Goal: Task Accomplishment & Management: Manage account settings

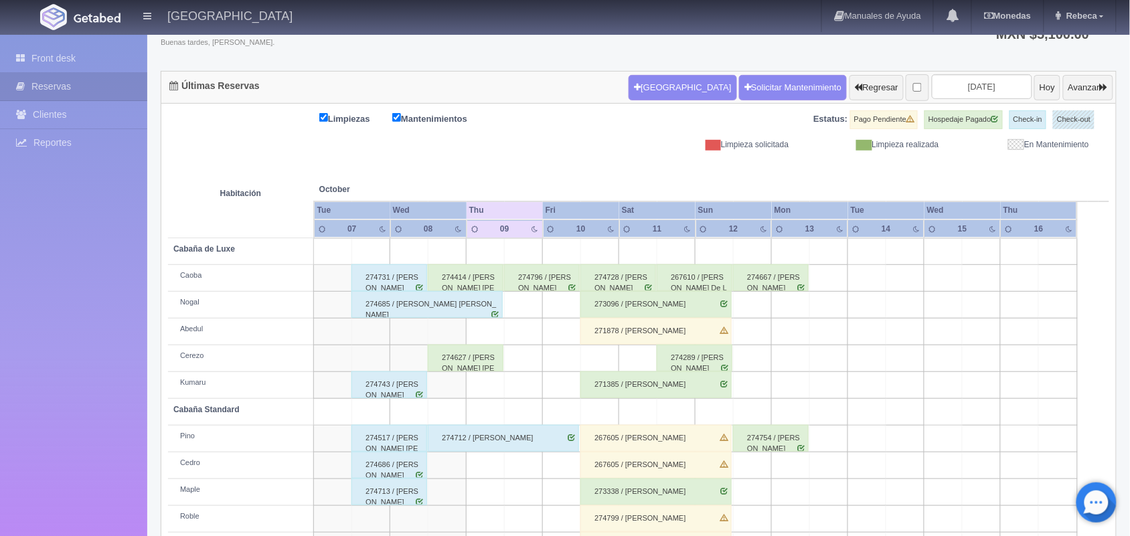
scroll to position [100, 0]
click at [378, 286] on div "274731 / [PERSON_NAME]" at bounding box center [390, 278] width 76 height 27
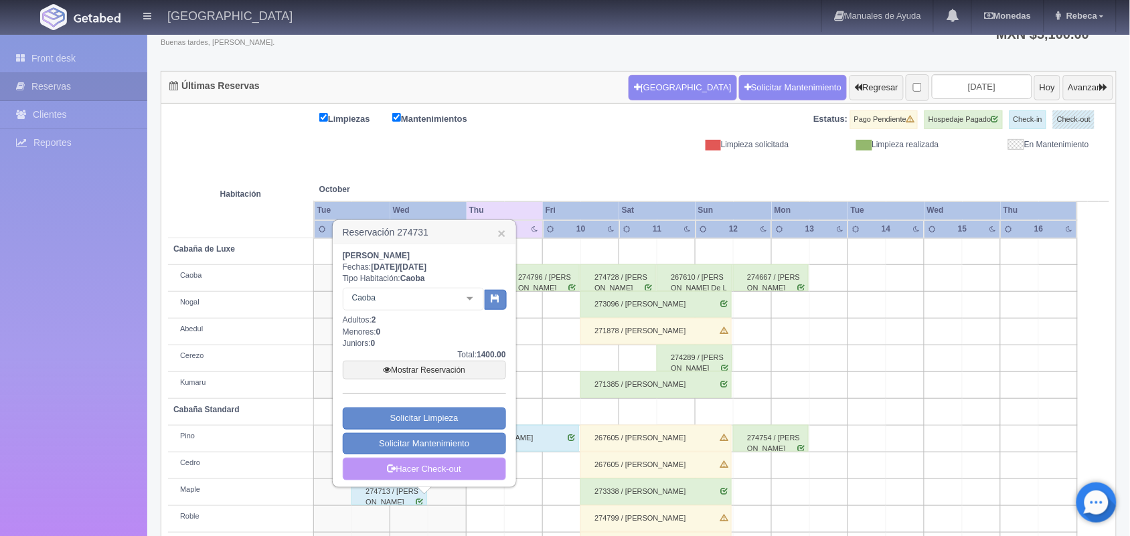
click at [426, 469] on link "Hacer Check-out" at bounding box center [424, 469] width 163 height 23
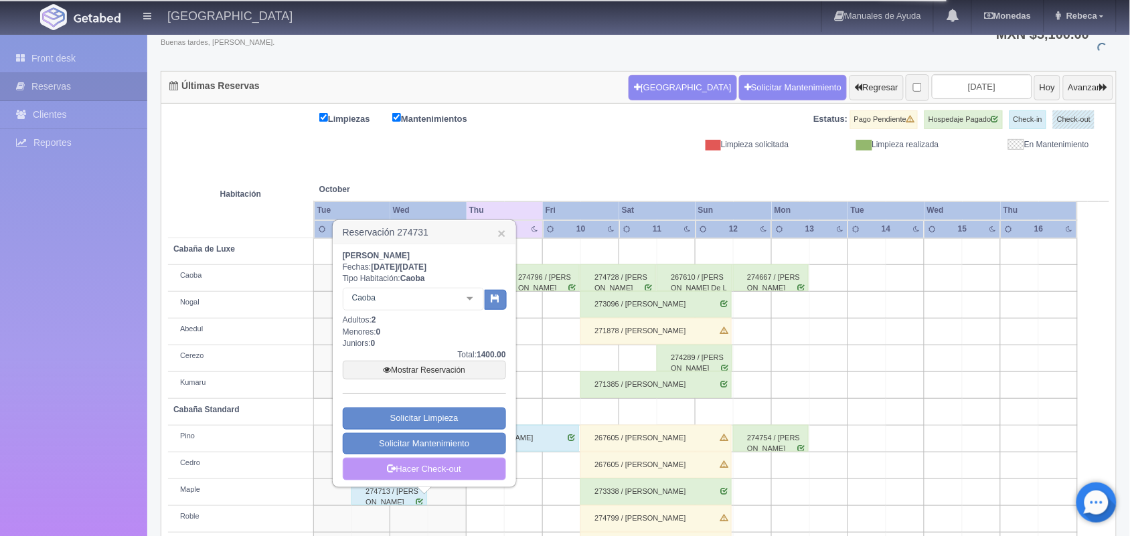
click at [426, 469] on link "Hacer Check-out" at bounding box center [424, 469] width 163 height 23
click at [528, 492] on td at bounding box center [524, 492] width 38 height 27
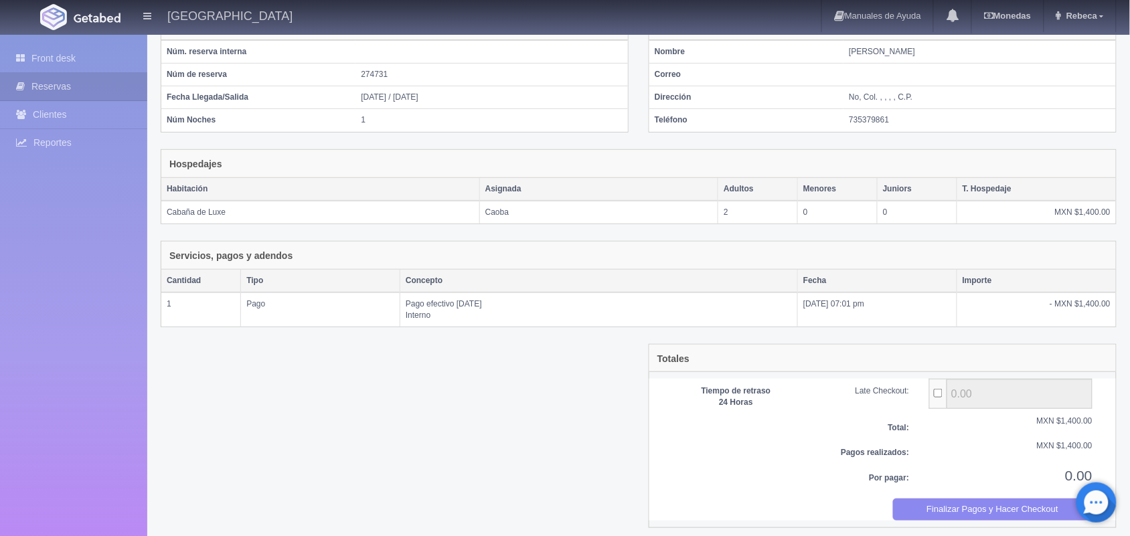
scroll to position [111, 0]
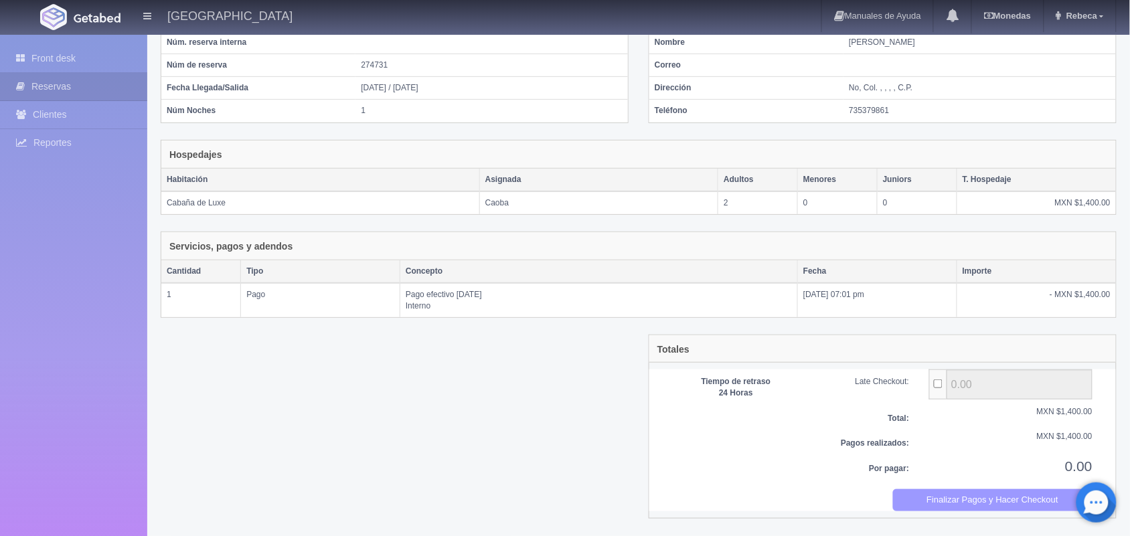
click at [989, 506] on button "Finalizar Pagos y Hacer Checkout" at bounding box center [993, 501] width 200 height 22
click at [104, 48] on link "Front desk" at bounding box center [73, 58] width 147 height 27
click at [84, 55] on link "Front desk" at bounding box center [73, 58] width 147 height 27
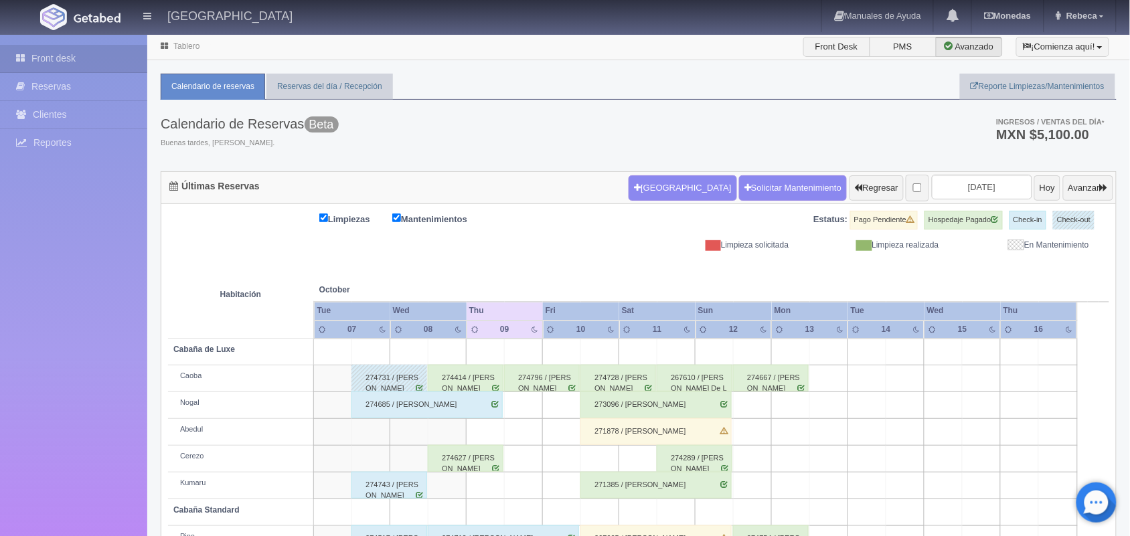
click at [392, 400] on div "274685 / [PERSON_NAME]" at bounding box center [427, 405] width 151 height 27
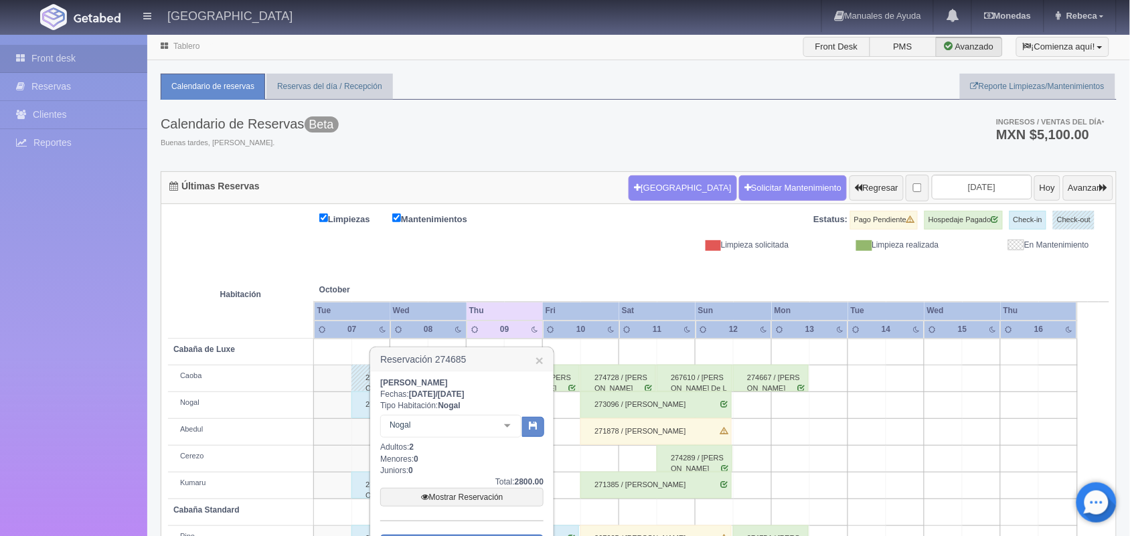
click at [550, 528] on div "Mario Alberto Sixto Ramirez Fechas: 2025-10-07 / 2025-10-09 Tipo Habitación: No…" at bounding box center [462, 493] width 182 height 242
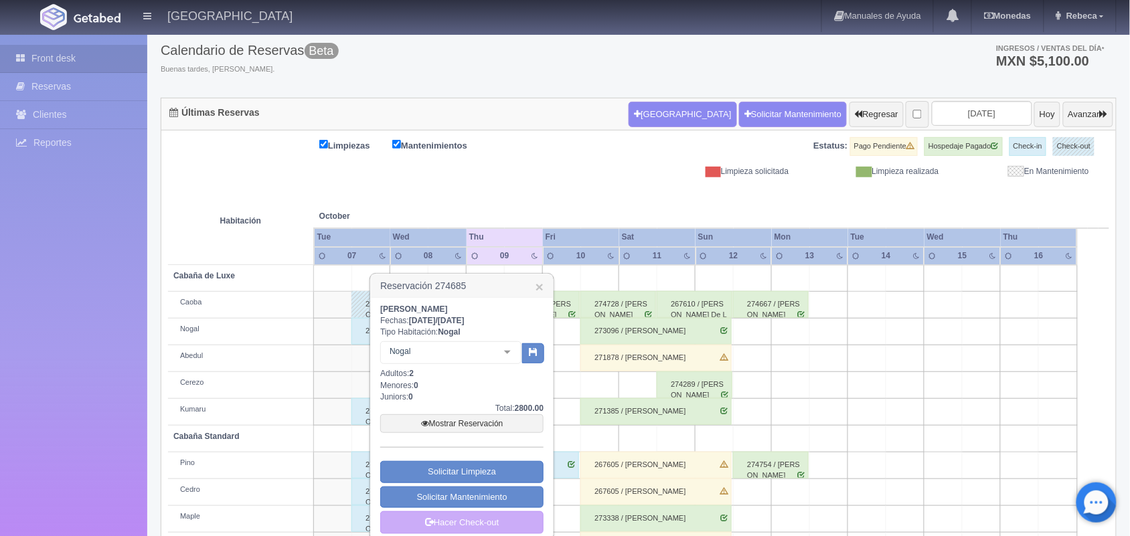
click at [550, 528] on body "Hotel Xacallan Manuales de Ayuda Actualizaciones recientes Monedas Tipo de camb…" at bounding box center [565, 287] width 1130 height 654
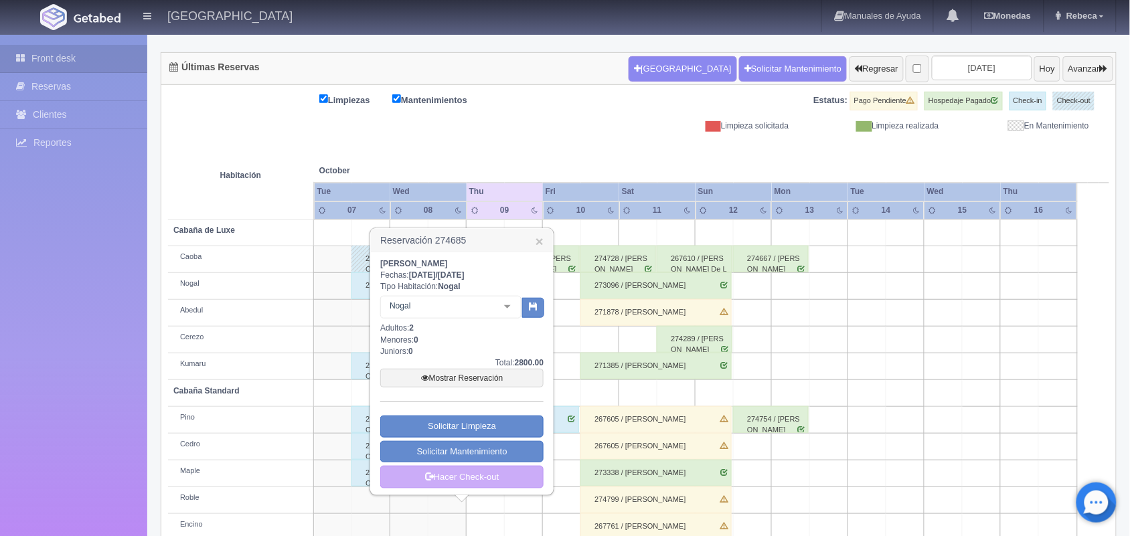
scroll to position [152, 0]
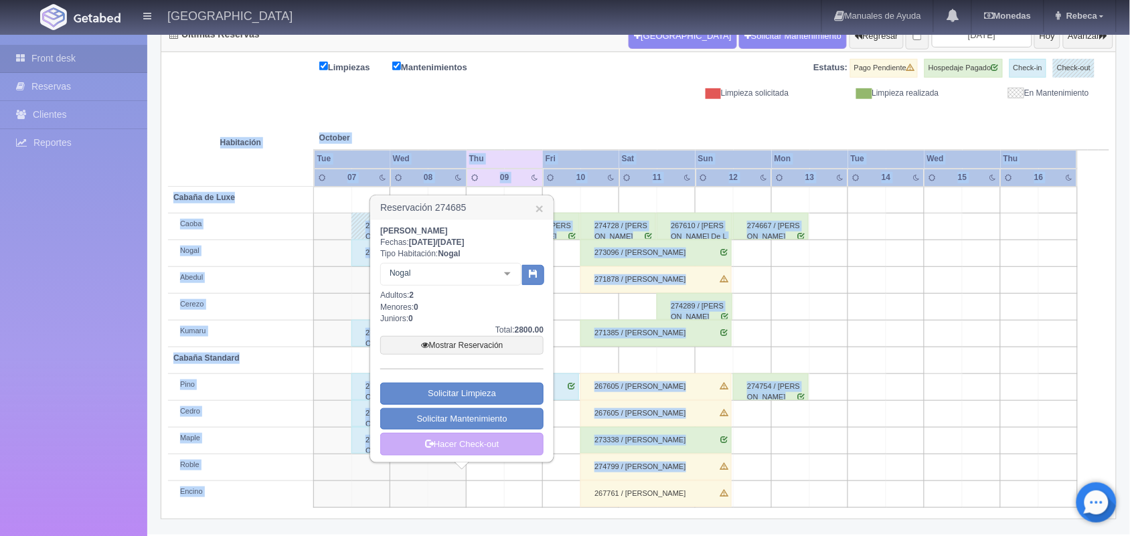
click at [550, 528] on div "Últimas Reservas Nueva Reserva Solicitar Mantenimiento Regresar 2025-10-09 Hoy …" at bounding box center [639, 277] width 976 height 517
click at [486, 453] on link "Hacer Check-out" at bounding box center [461, 444] width 163 height 23
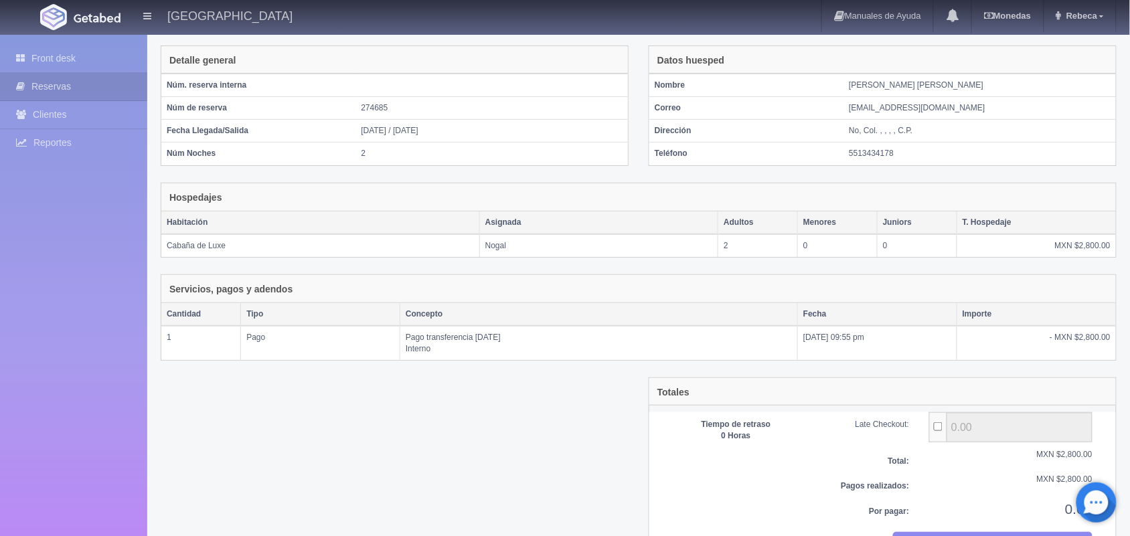
scroll to position [100, 0]
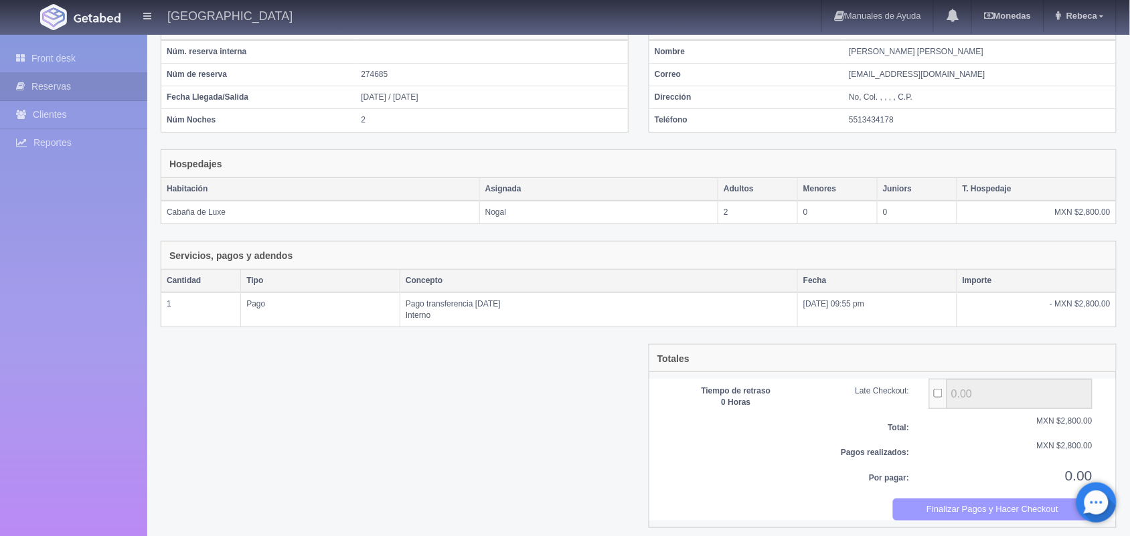
click at [965, 516] on button "Finalizar Pagos y Hacer Checkout" at bounding box center [993, 510] width 200 height 22
click at [996, 510] on button "Finalizar Pagos y Hacer Checkout" at bounding box center [993, 510] width 200 height 22
click at [94, 56] on link "Front desk" at bounding box center [73, 58] width 147 height 27
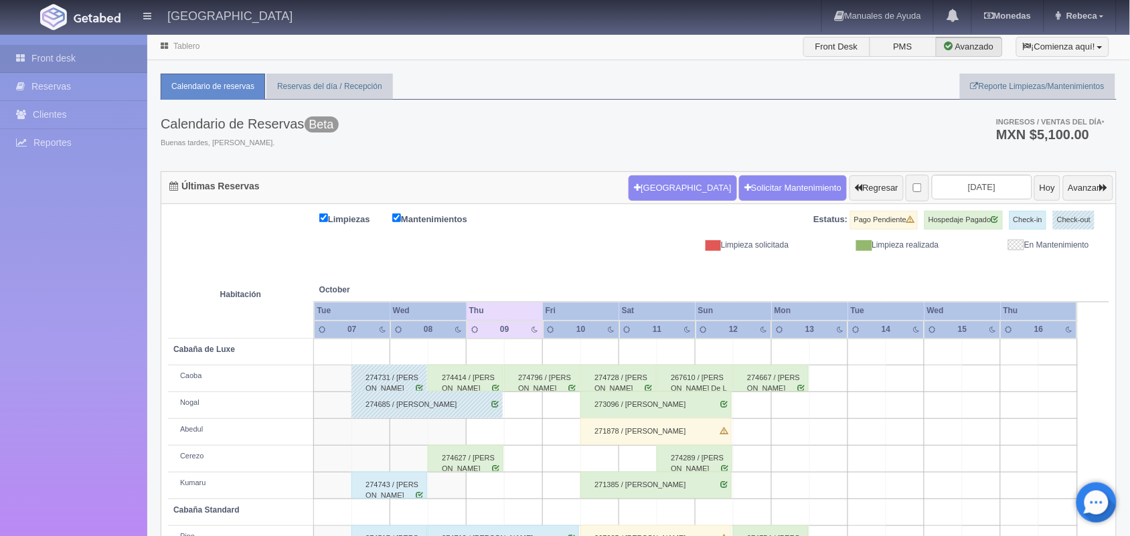
click at [606, 238] on div "Limpiezas Mantenimientos Estatus: Pago Pendiente Hospedaje Pagado Check-in Chec…" at bounding box center [639, 231] width 942 height 40
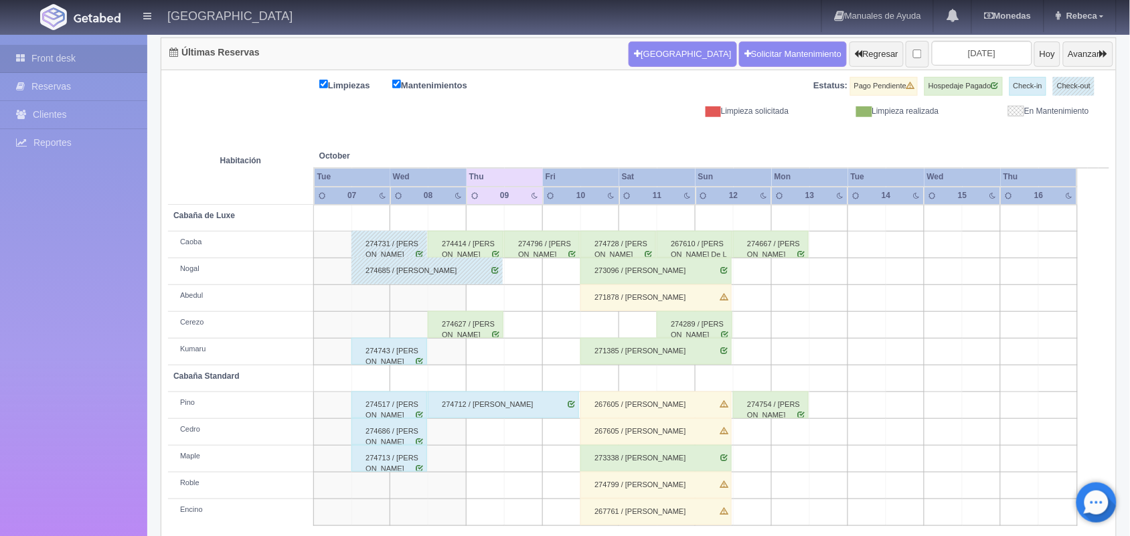
scroll to position [152, 0]
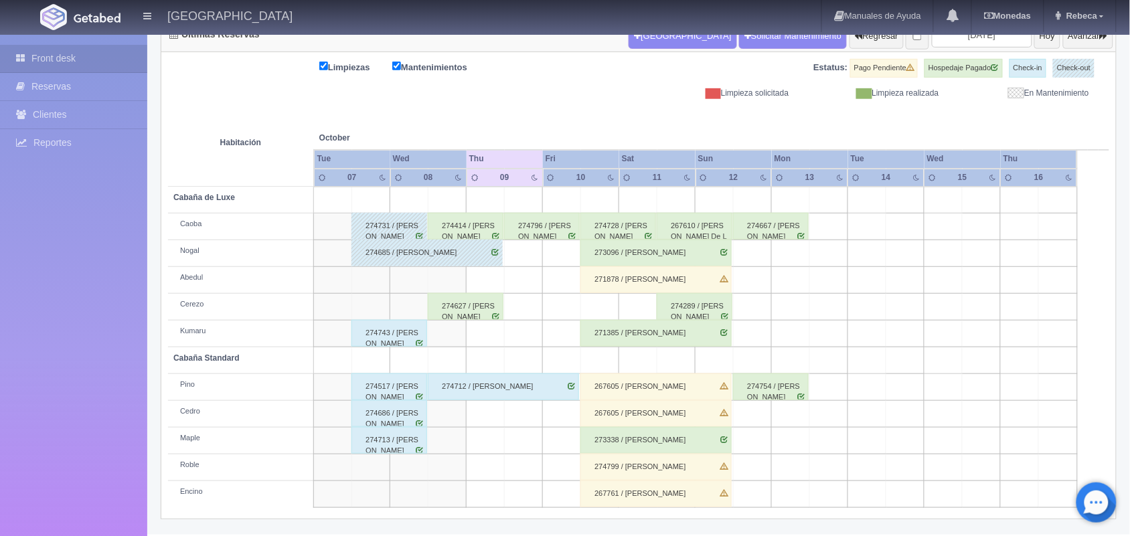
click at [382, 329] on div "274743 / Armando Mendoza Arenas" at bounding box center [390, 333] width 76 height 27
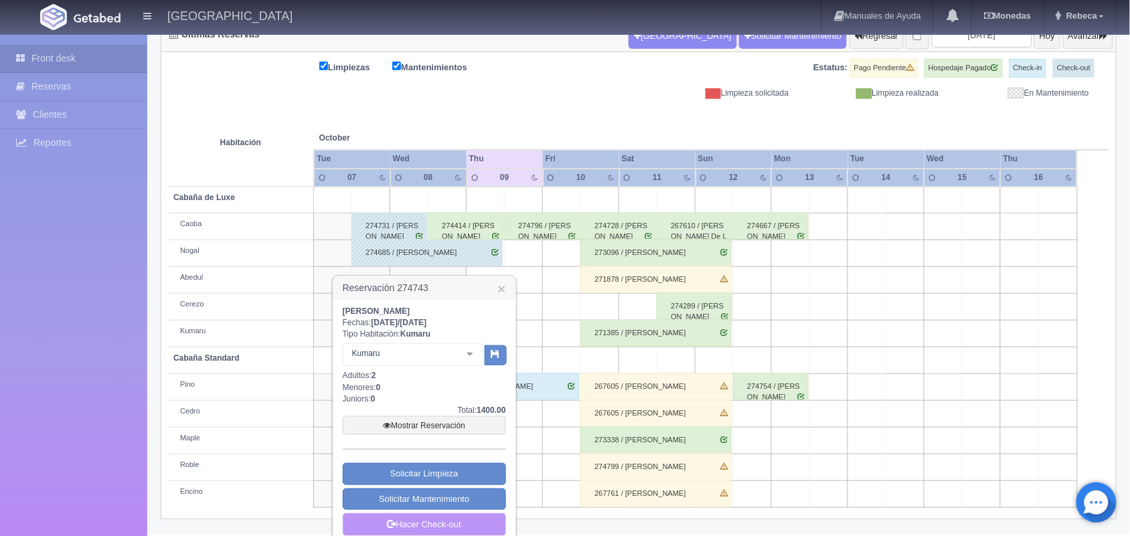
click at [439, 526] on link "Hacer Check-out" at bounding box center [424, 525] width 163 height 23
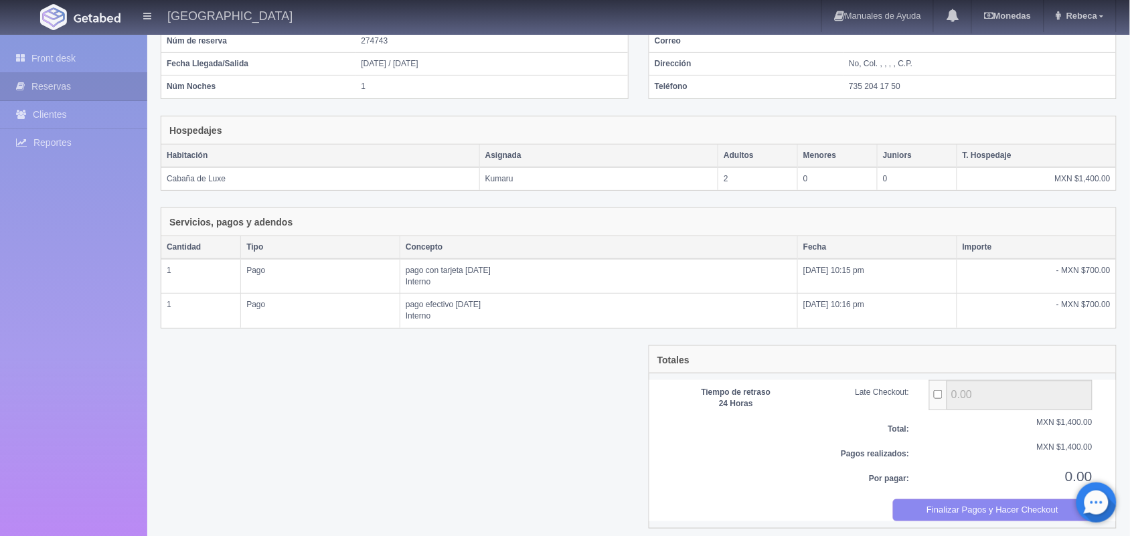
scroll to position [146, 0]
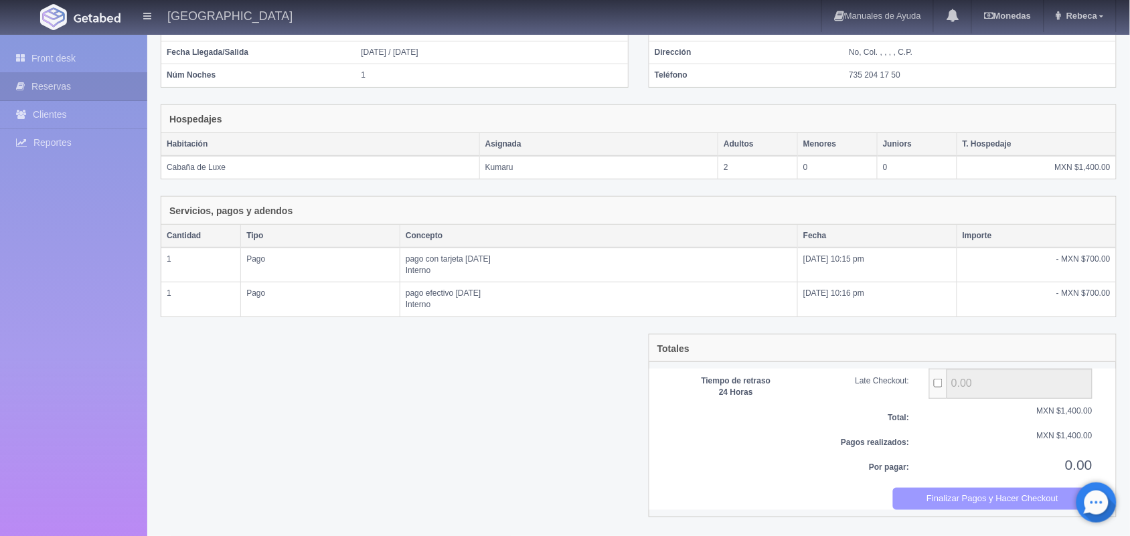
click at [972, 500] on button "Finalizar Pagos y Hacer Checkout" at bounding box center [993, 499] width 200 height 22
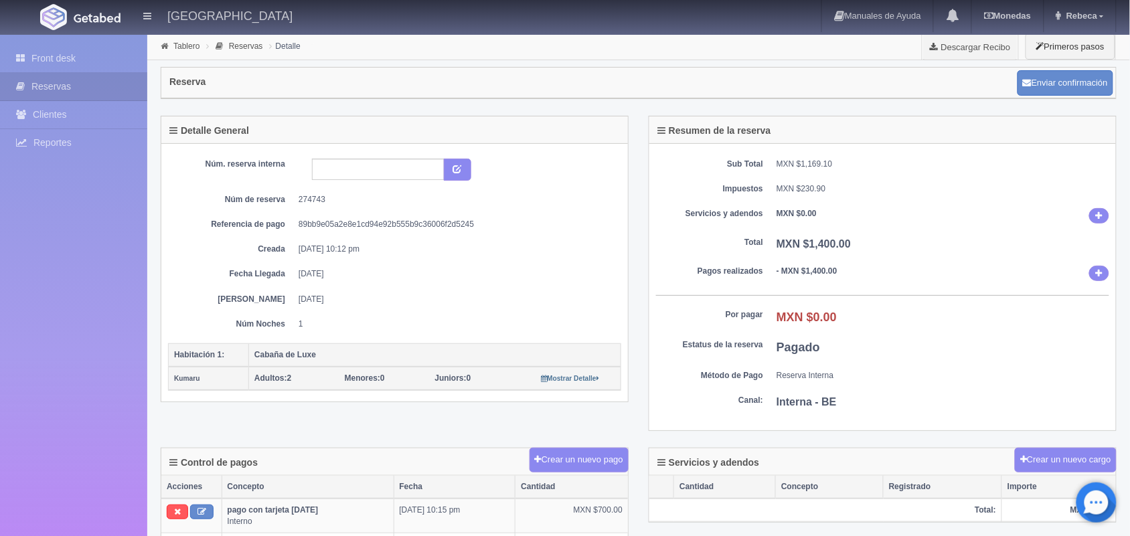
click at [105, 58] on link "Front desk" at bounding box center [73, 58] width 147 height 27
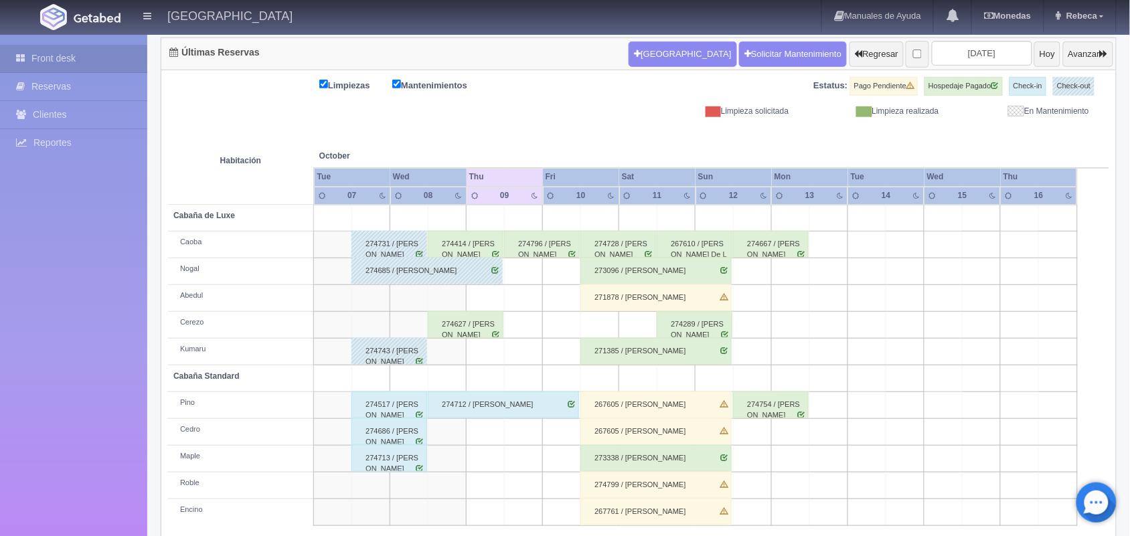
scroll to position [152, 0]
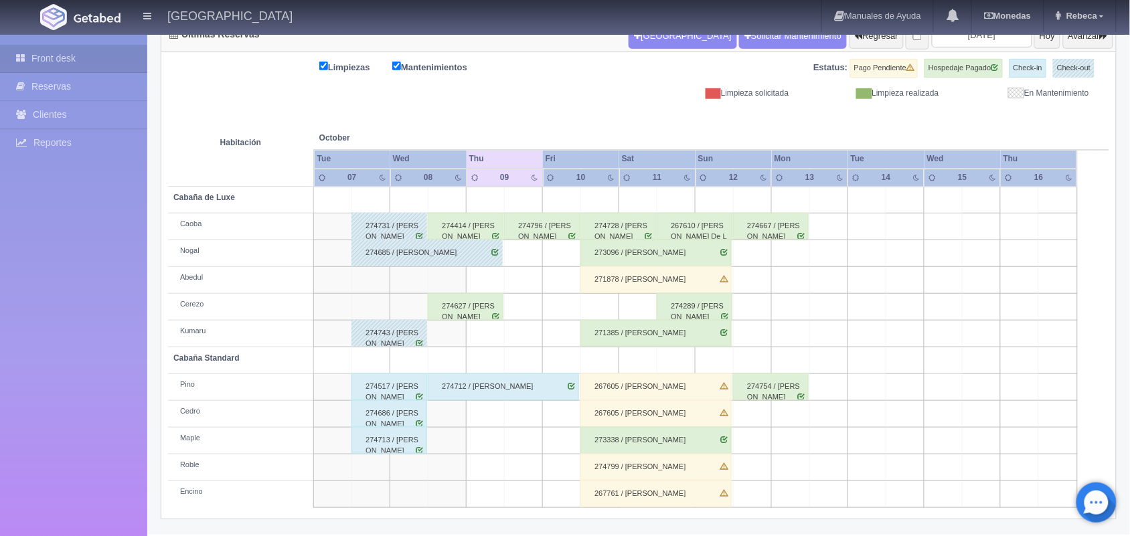
click at [386, 388] on div "274517 / Jaime David Sanchez Cordoba" at bounding box center [390, 387] width 76 height 27
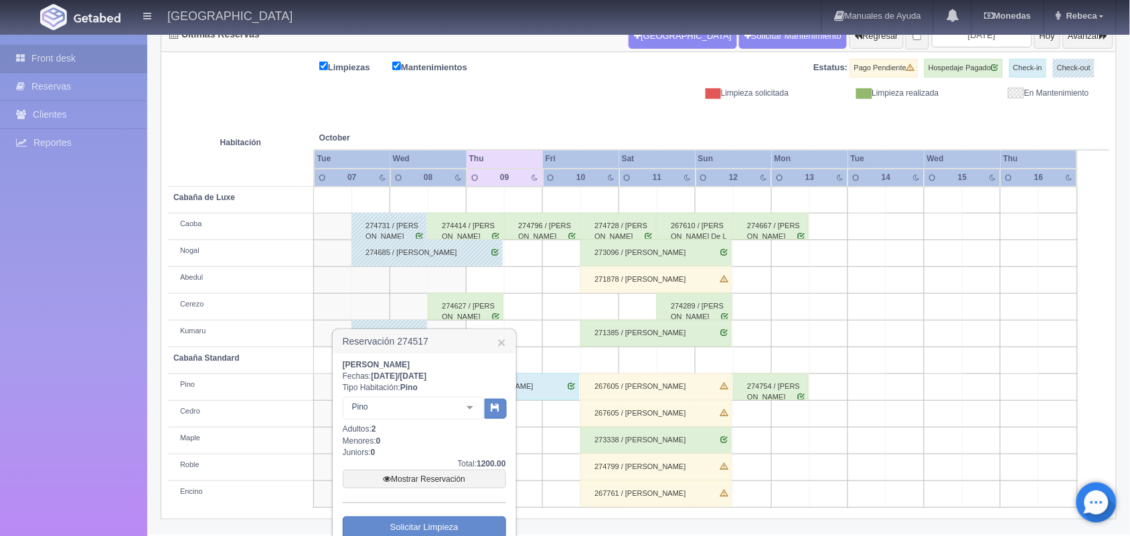
click at [509, 527] on div "Jaime David Sanchez Cordoba Fechas: 2025-10-07 / 2025-10-08 Tipo Habitación: Pi…" at bounding box center [425, 475] width 182 height 242
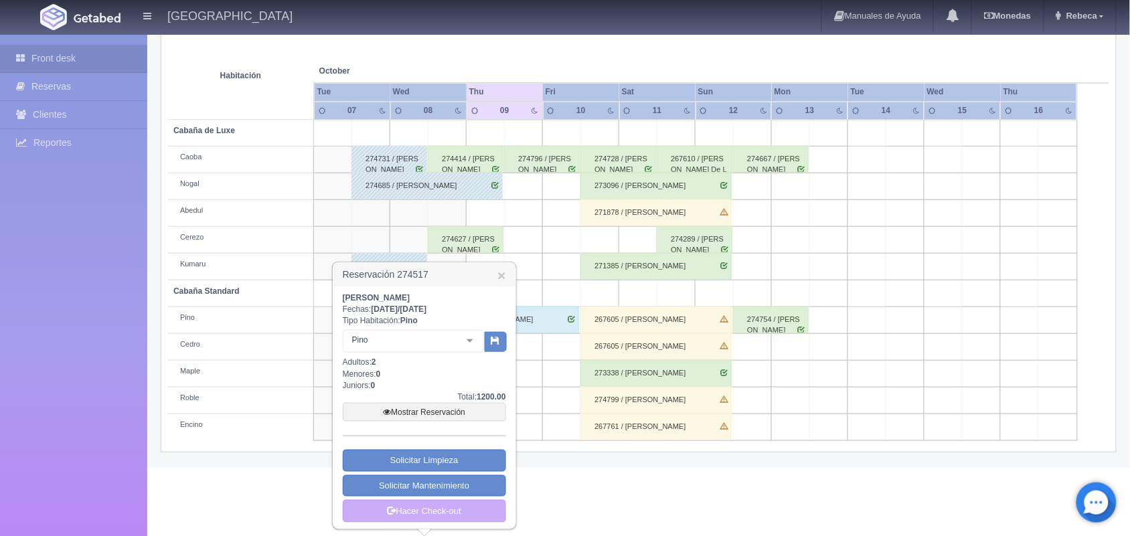
click at [509, 527] on div "Jaime David Sanchez Cordoba Fechas: 2025-10-07 / 2025-10-08 Tipo Habitación: Pi…" at bounding box center [425, 408] width 182 height 242
click at [509, 527] on div "Jaime David Sanchez Cordoba Fechas: 2025-10-07 / 2025-10-08 Tipo Habitación: Pi…" at bounding box center [425, 407] width 182 height 242
drag, startPoint x: 509, startPoint y: 527, endPoint x: 442, endPoint y: 514, distance: 68.3
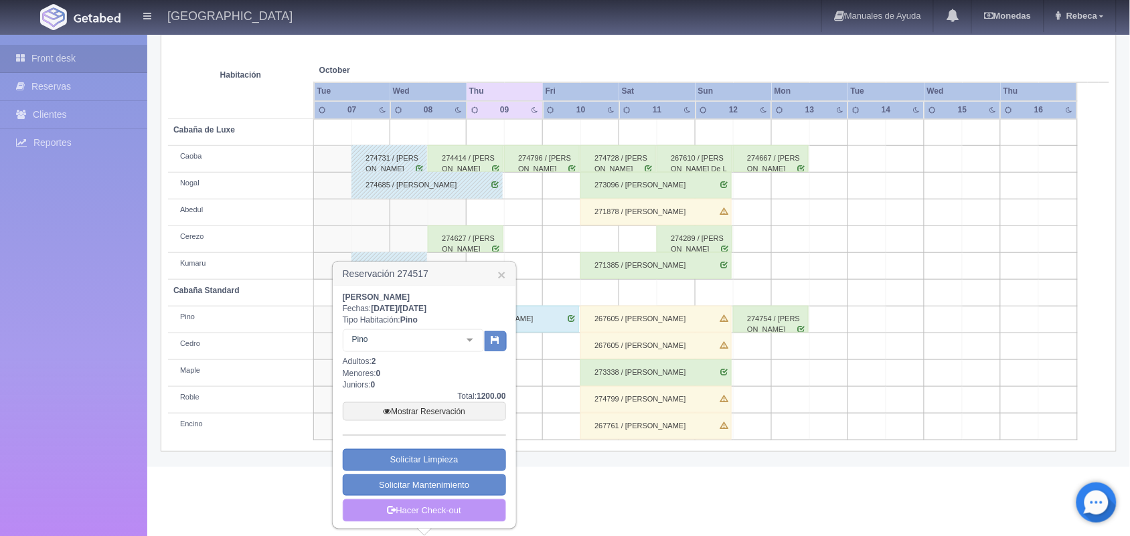
click at [442, 514] on div "Jaime David Sanchez Cordoba Fechas: 2025-10-07 / 2025-10-08 Tipo Habitación: Pi…" at bounding box center [425, 407] width 182 height 242
click at [442, 514] on link "Hacer Check-out" at bounding box center [424, 511] width 163 height 23
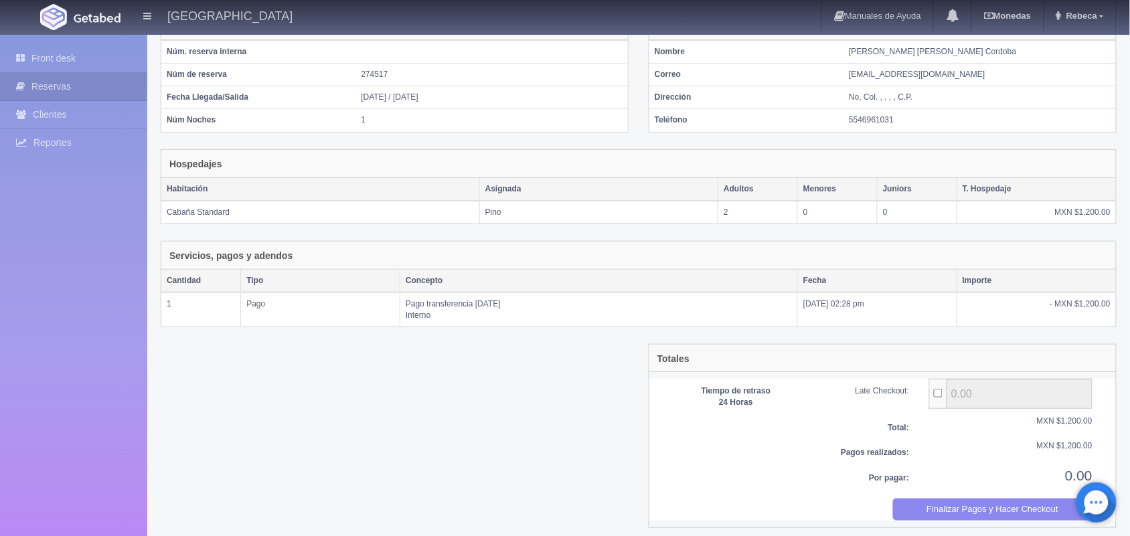
scroll to position [111, 0]
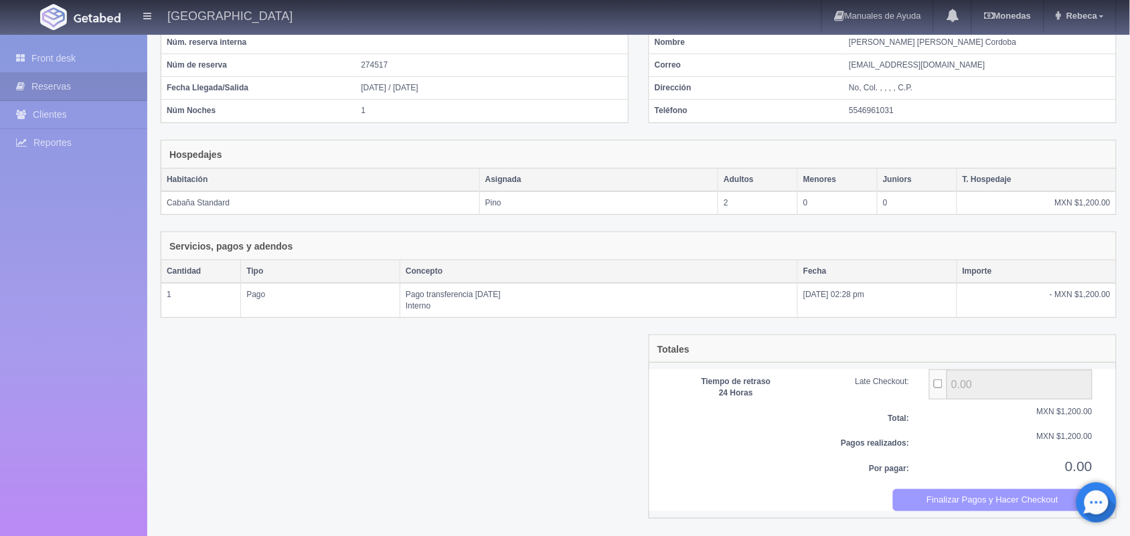
click at [950, 510] on button "Finalizar Pagos y Hacer Checkout" at bounding box center [993, 501] width 200 height 22
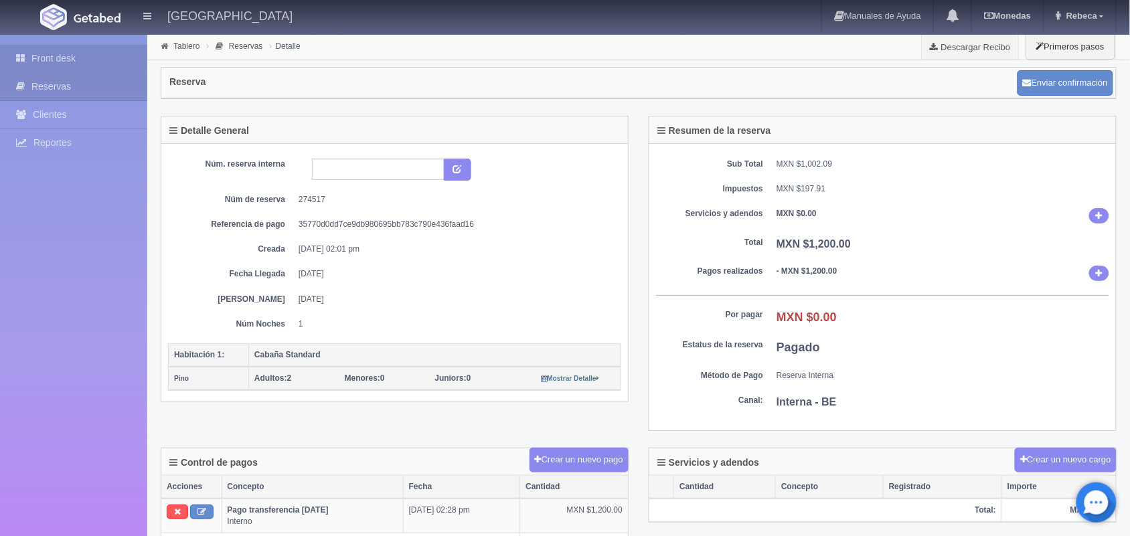
click at [79, 54] on link "Front desk" at bounding box center [73, 58] width 147 height 27
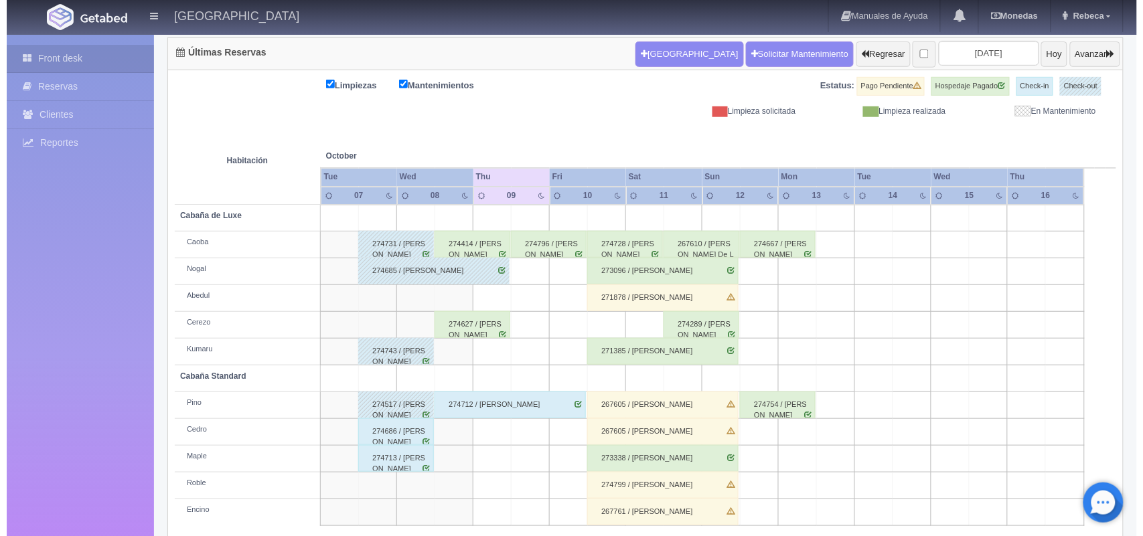
scroll to position [152, 0]
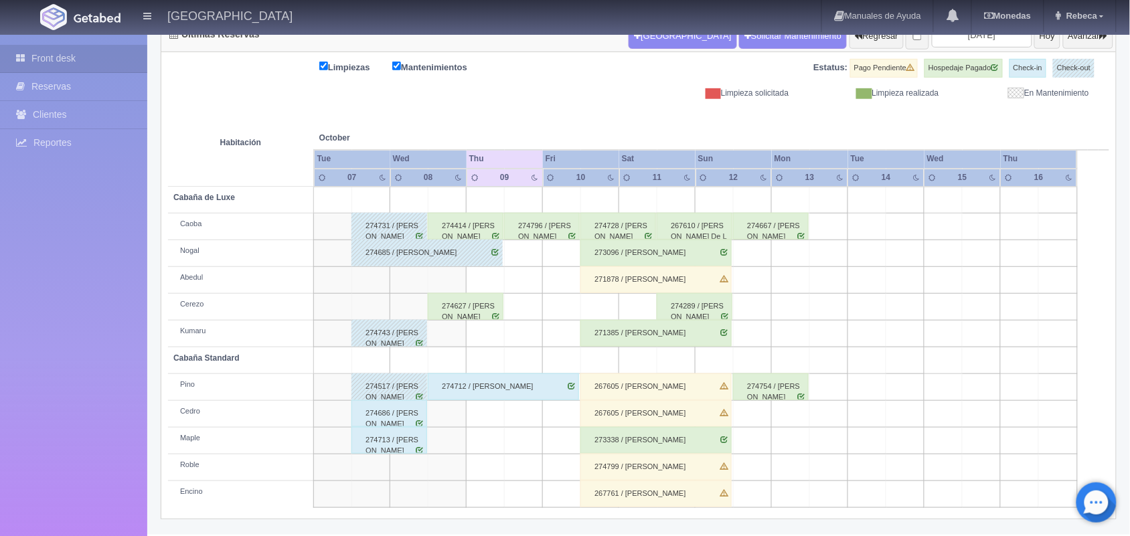
click at [601, 303] on td at bounding box center [600, 307] width 38 height 27
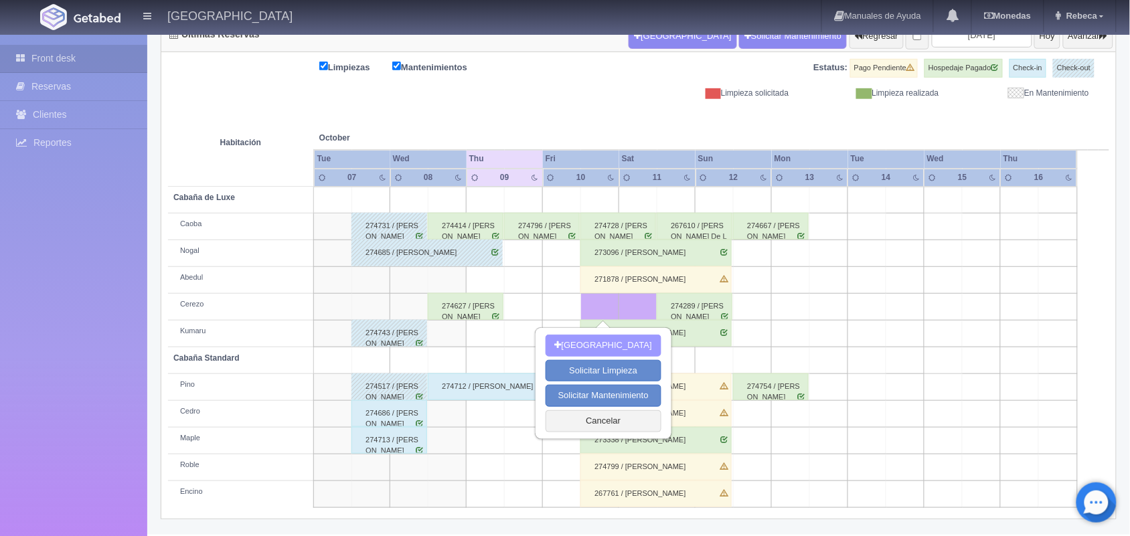
click at [603, 342] on button "Nueva Reserva" at bounding box center [604, 346] width 116 height 22
type input "10-10-2025"
type input "11-10-2025"
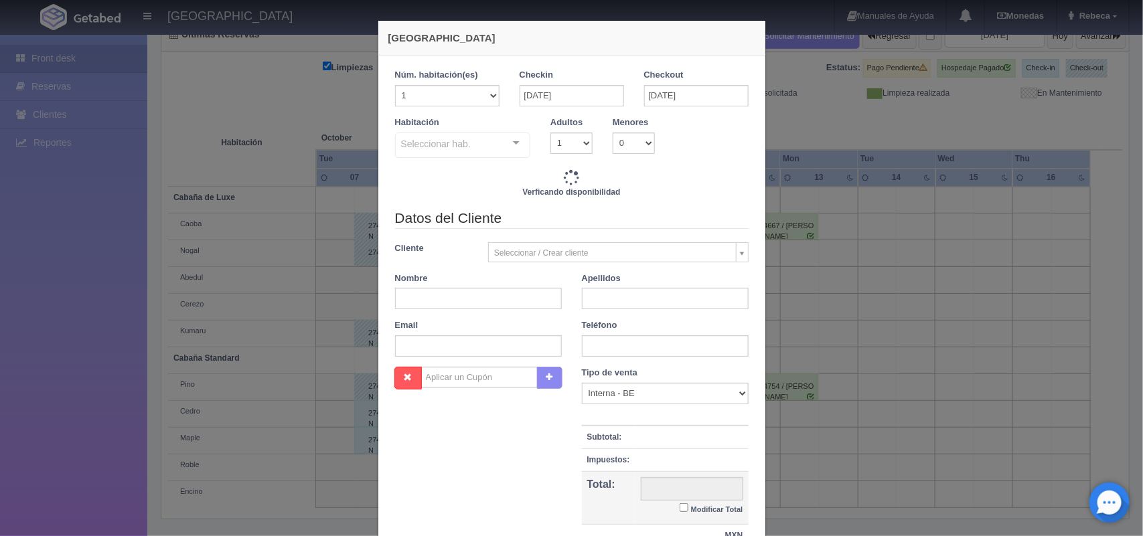
checkbox input "false"
type input "1800.00"
checkbox input "false"
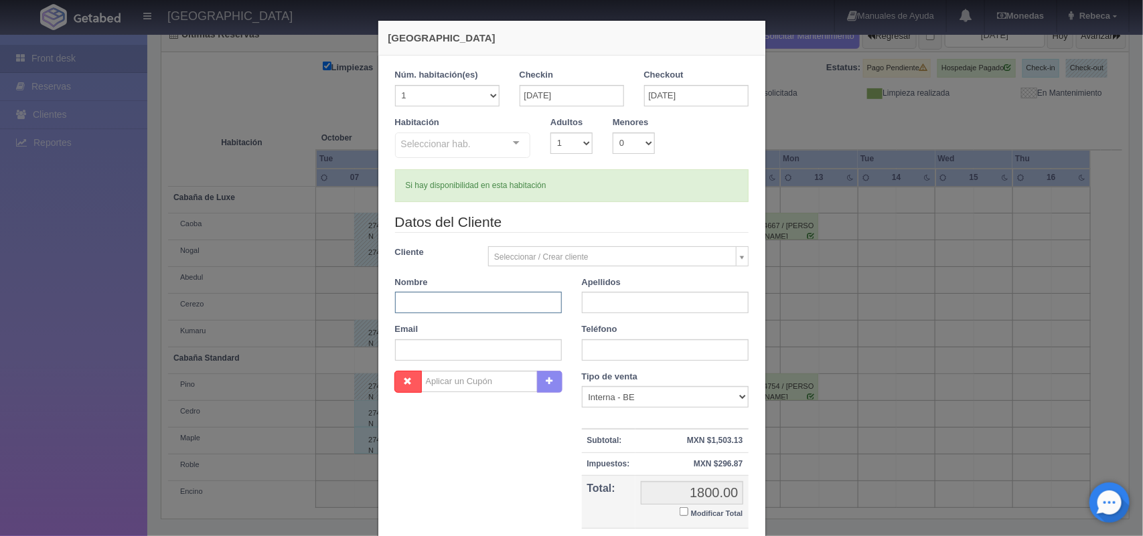
click at [475, 297] on input "text" at bounding box center [478, 302] width 167 height 21
type input "A"
checkbox input "false"
type input "Antonio"
click at [600, 303] on input "text" at bounding box center [665, 302] width 167 height 21
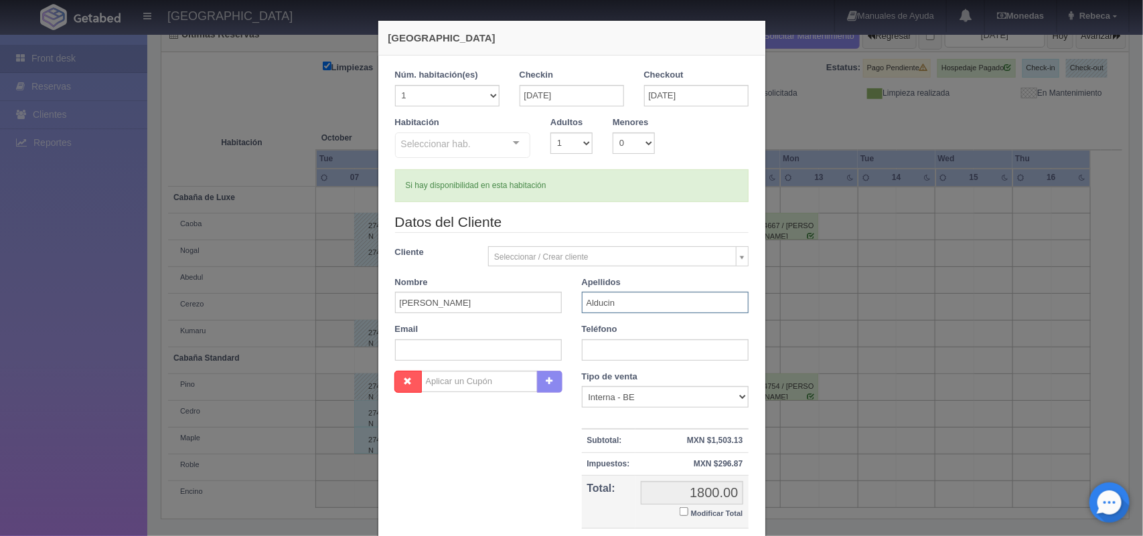
type input "Alducin"
click at [731, 397] on select "Correo Electronico Interna - BE Llamada OTA Externa Otro WALK IN" at bounding box center [665, 396] width 167 height 21
drag, startPoint x: 731, startPoint y: 397, endPoint x: 744, endPoint y: 521, distance: 124.6
click at [744, 521] on div "Tipo de venta Correo Electronico Interna - BE Llamada OTA Externa Otro WALK IN …" at bounding box center [665, 463] width 187 height 185
click at [757, 527] on div "1 Núm. habitación(es) 1 2 3 4 5 6 7 8 9 10 11 12 13 14 15 16 17 18 19 20 Checki…" at bounding box center [571, 317] width 387 height 523
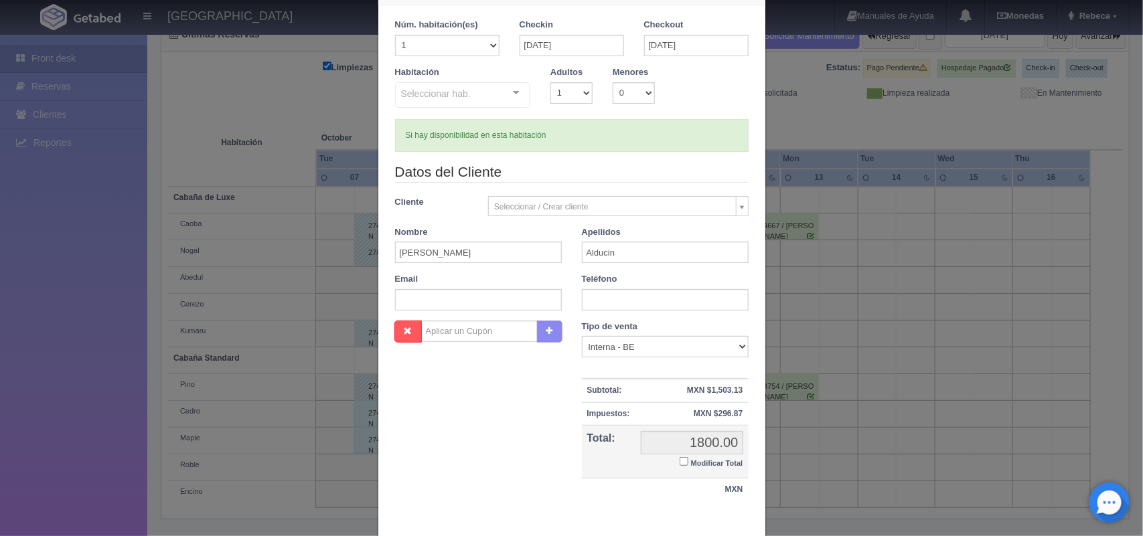
click at [757, 527] on div "Nueva Reserva 1 Núm. habitación(es) 1 2 3 4 5 6 7 8 9 10 11 12 13 14 15 16 17 1…" at bounding box center [572, 279] width 388 height 618
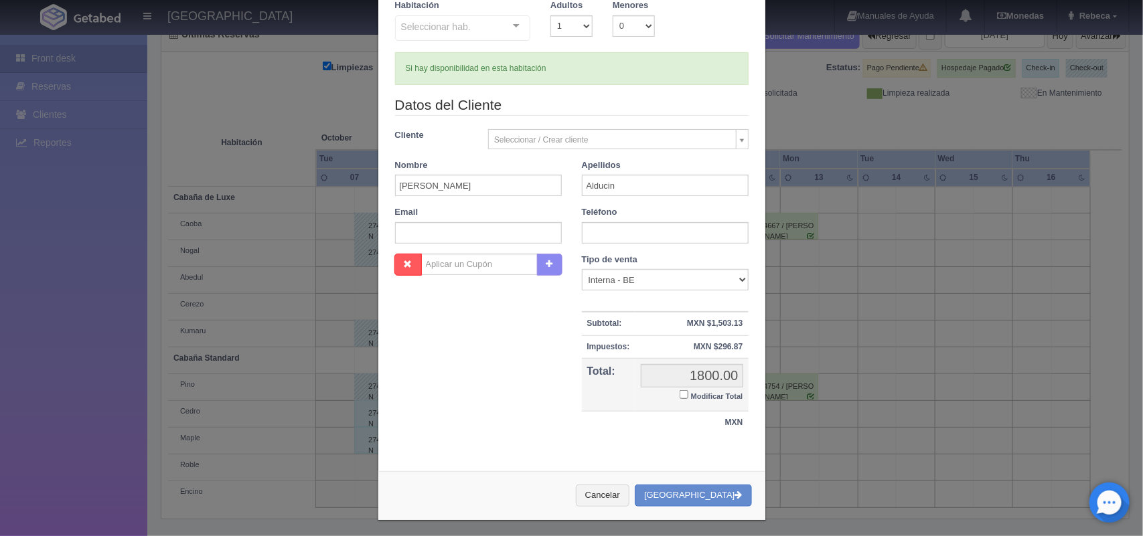
scroll to position [123, 0]
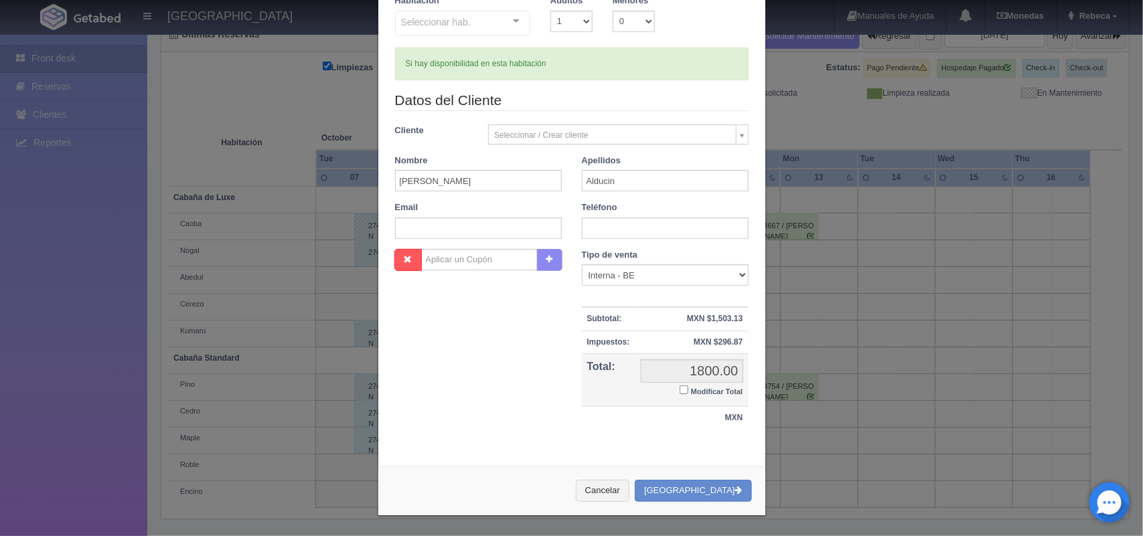
click at [757, 527] on div "Nueva Reserva 1 Núm. habitación(es) 1 2 3 4 5 6 7 8 9 10 11 12 13 14 15 16 17 1…" at bounding box center [572, 207] width 402 height 658
click at [591, 232] on input "text" at bounding box center [665, 228] width 167 height 21
click at [589, 233] on input "text" at bounding box center [665, 228] width 167 height 21
type input "5540243835"
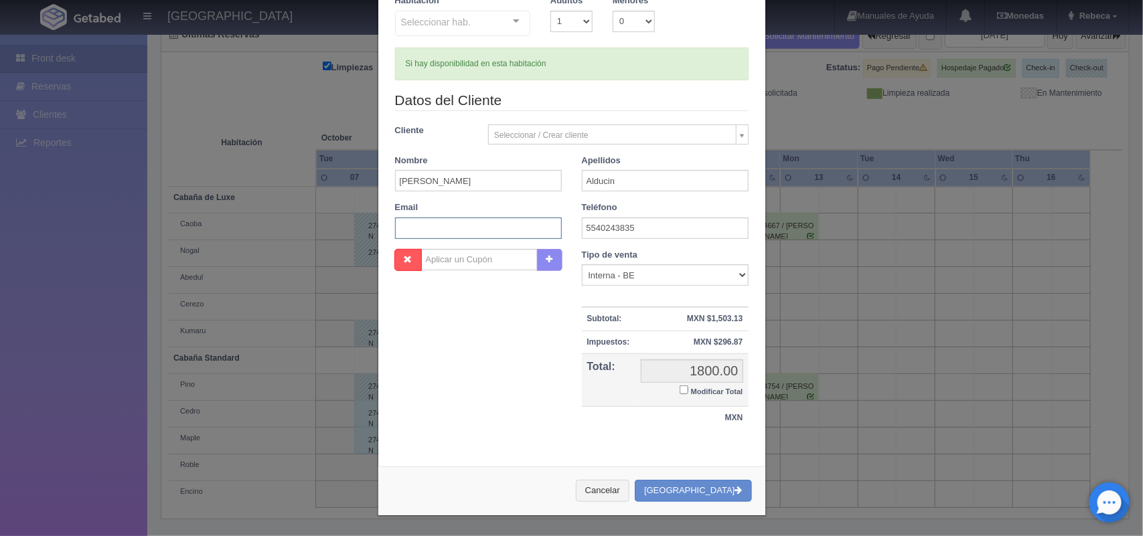
click at [493, 234] on input "text" at bounding box center [478, 228] width 167 height 21
click at [397, 228] on input "text" at bounding box center [478, 228] width 167 height 21
click at [516, 226] on input "marcoantonioalducin24@gamail.com" at bounding box center [478, 228] width 167 height 21
type input "marcoantonioalducin24@gmail.com"
click at [733, 269] on select "Correo Electronico Interna - BE Llamada OTA Externa Otro WALK IN" at bounding box center [665, 275] width 167 height 21
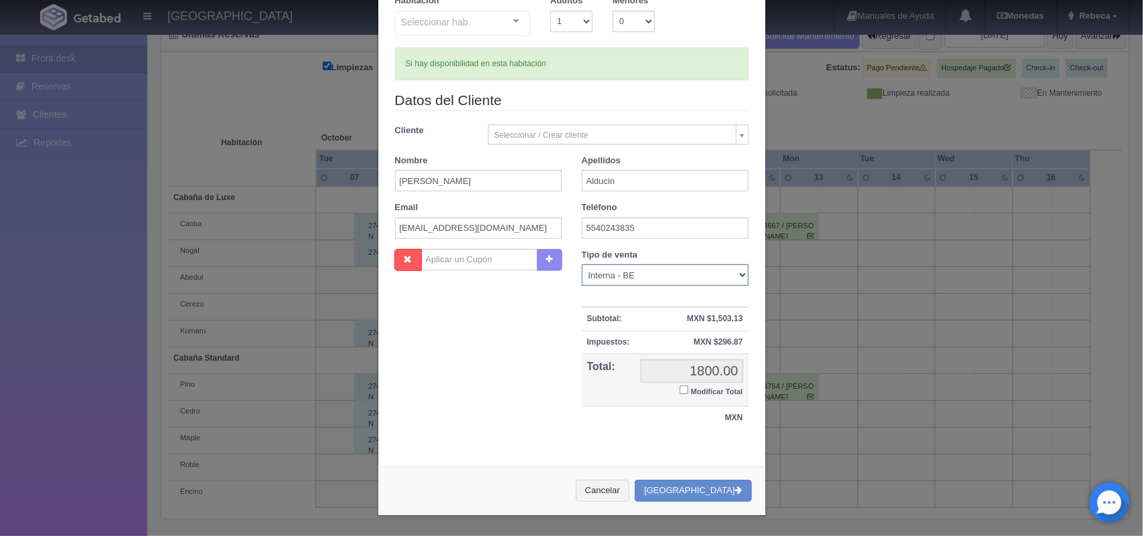
select select "phone"
click at [582, 265] on select "Correo Electronico Interna - BE Llamada OTA Externa Otro WALK IN" at bounding box center [665, 275] width 167 height 21
click at [708, 490] on button "[GEOGRAPHIC_DATA]" at bounding box center [693, 491] width 117 height 22
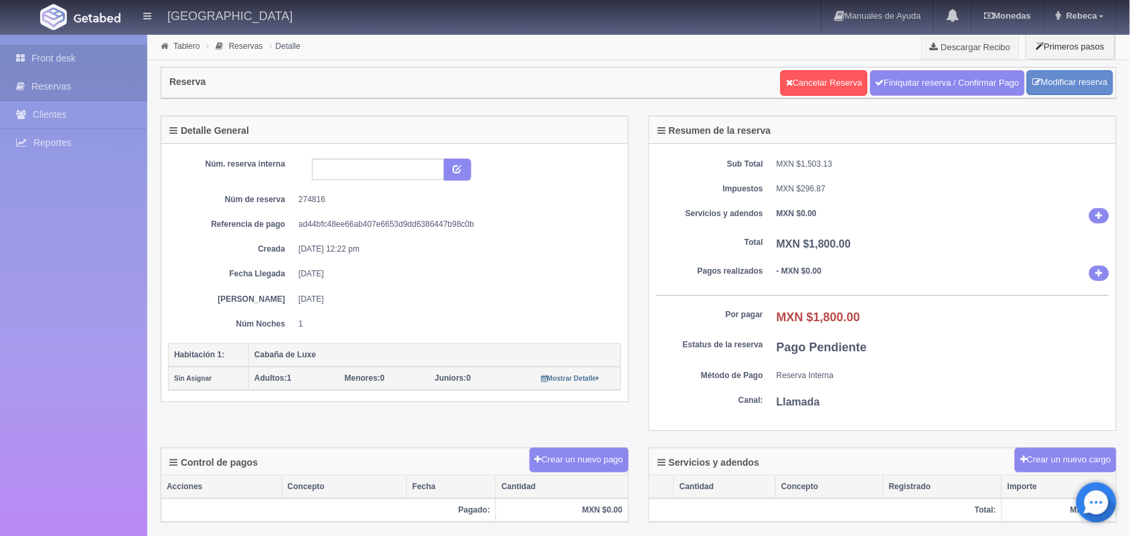
click at [108, 65] on link "Front desk" at bounding box center [73, 58] width 147 height 27
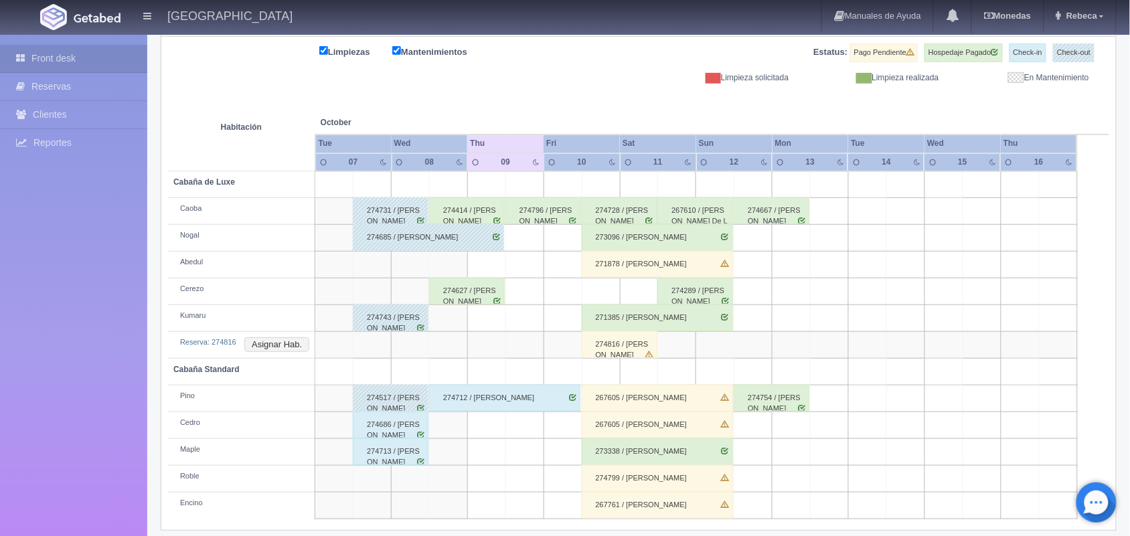
scroll to position [179, 0]
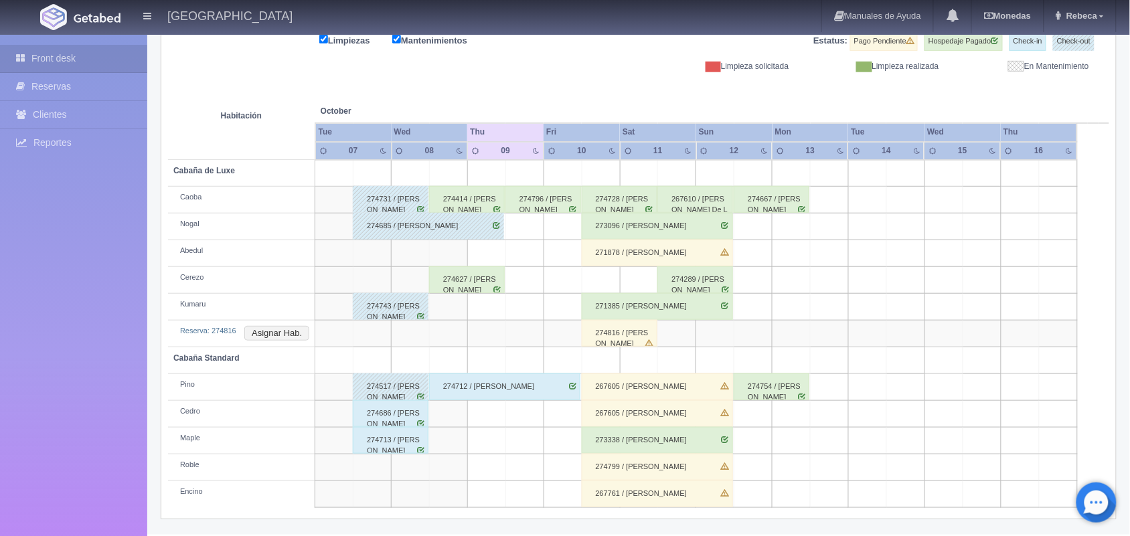
click at [634, 339] on div "274816 / Antonio Alducin" at bounding box center [620, 333] width 76 height 27
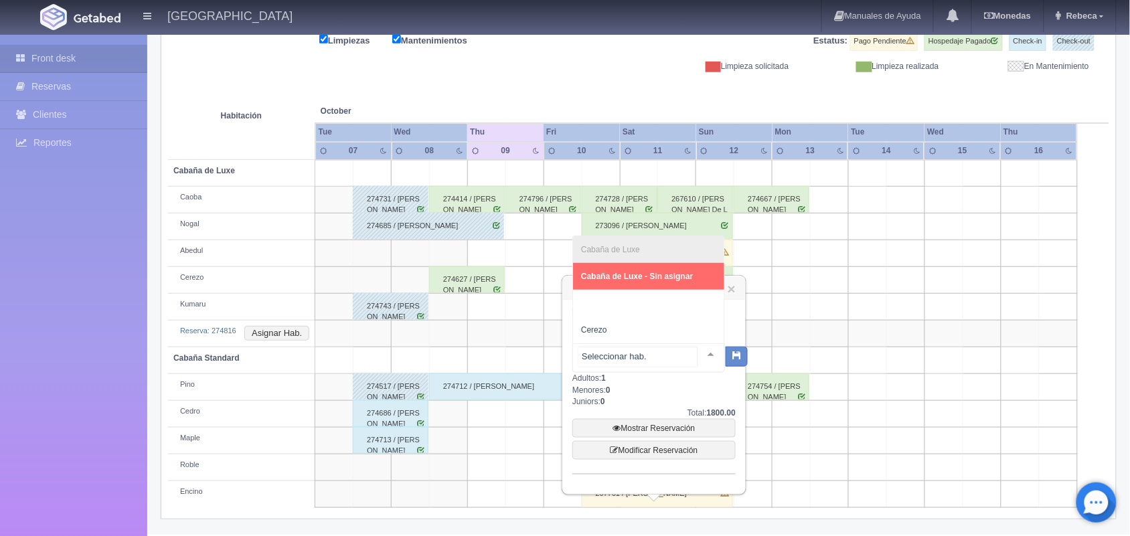
click at [698, 352] on div at bounding box center [711, 354] width 27 height 20
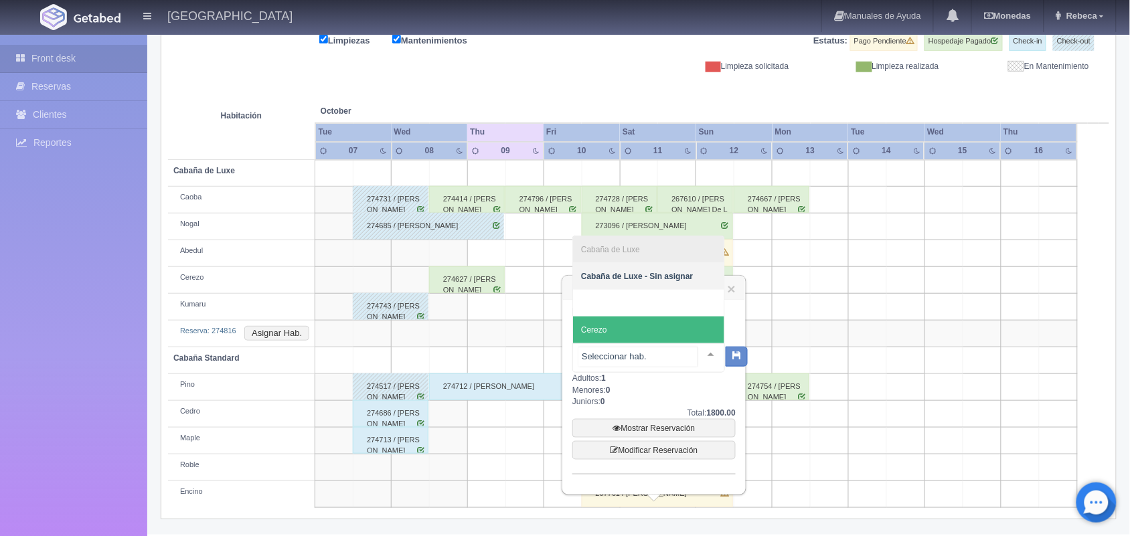
click at [666, 327] on span "Cerezo" at bounding box center [648, 330] width 151 height 27
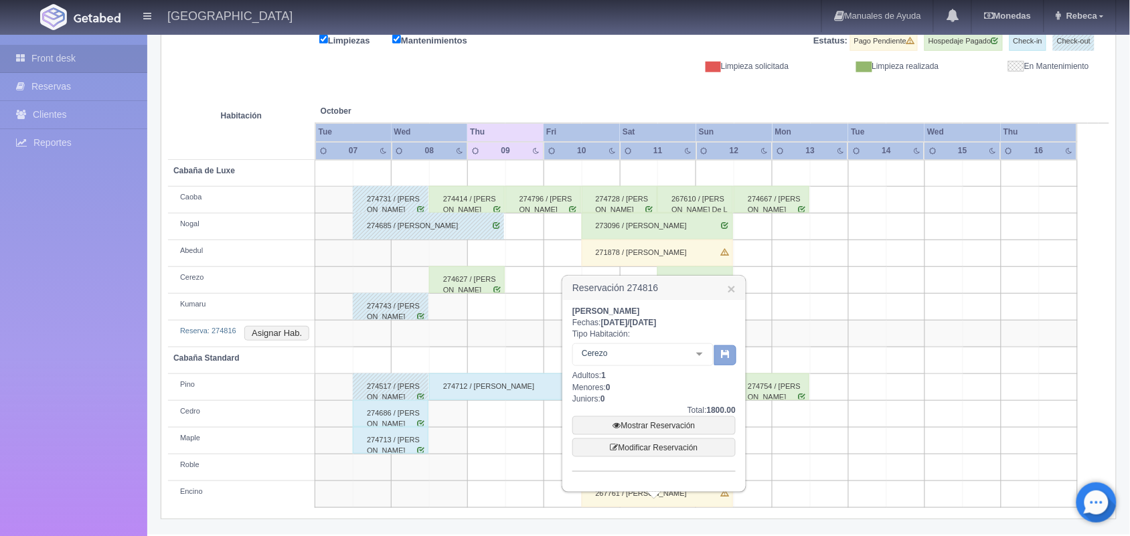
click at [722, 350] on icon "button" at bounding box center [725, 354] width 9 height 9
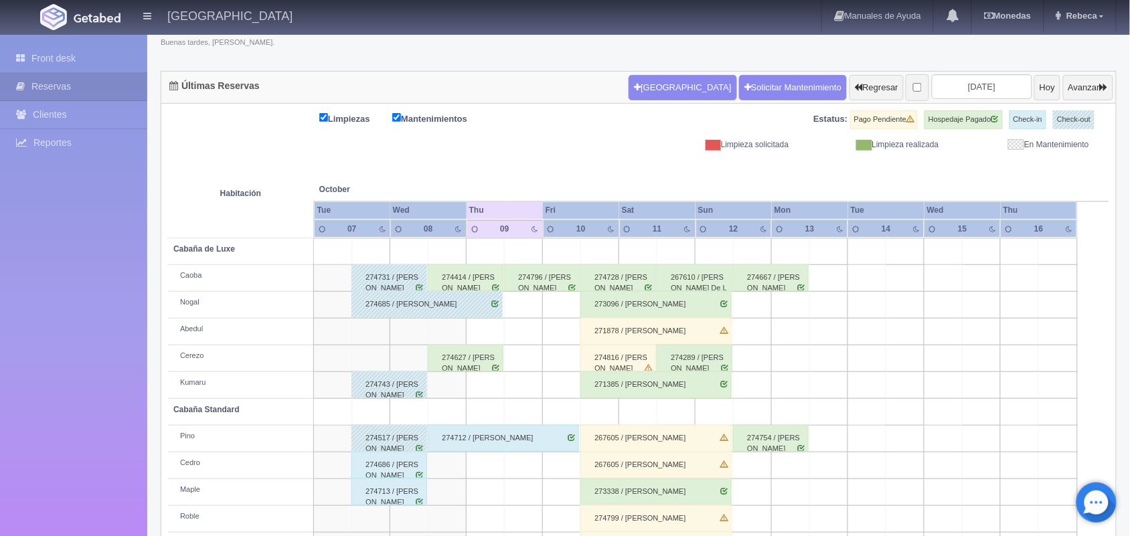
scroll to position [100, 0]
click at [413, 461] on div "274686 / [PERSON_NAME]" at bounding box center [390, 465] width 76 height 27
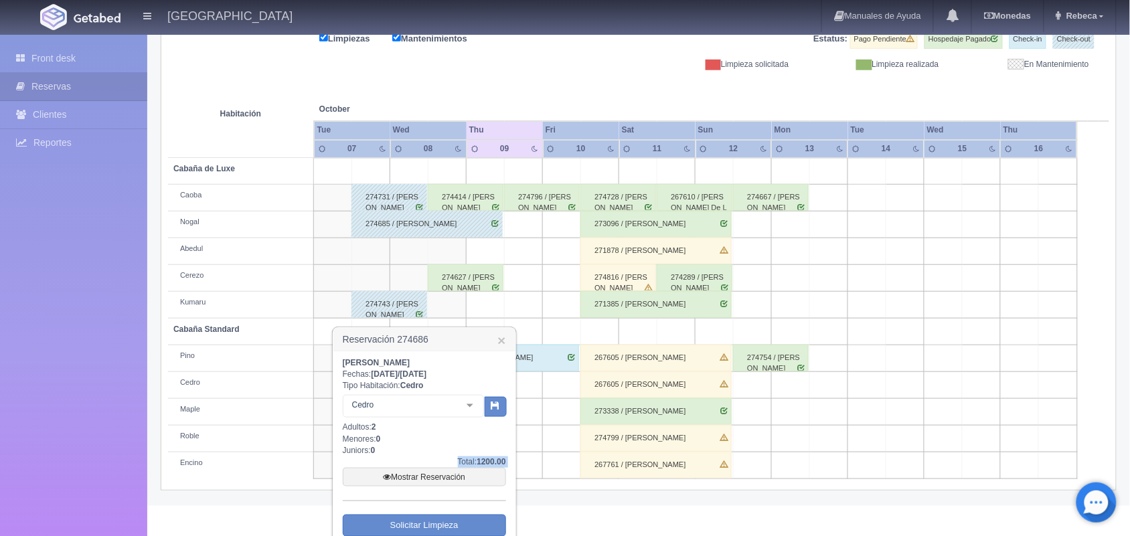
click at [510, 529] on div "Diana Zacarias Fechas: 2025-10-07 / 2025-10-08 Tipo Habitación: Cedro Cedro No …" at bounding box center [425, 473] width 182 height 242
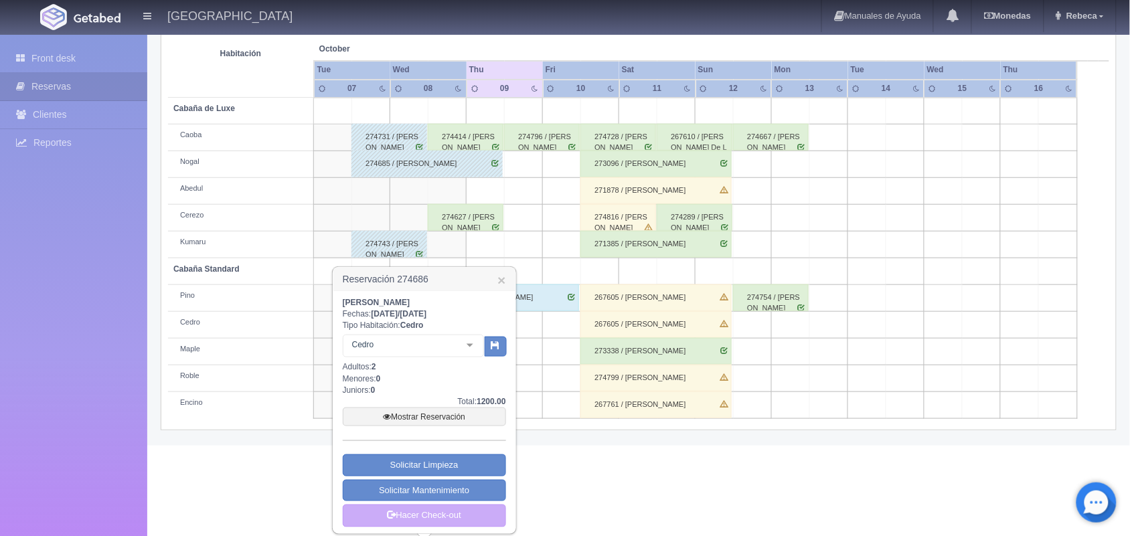
scroll to position [248, 0]
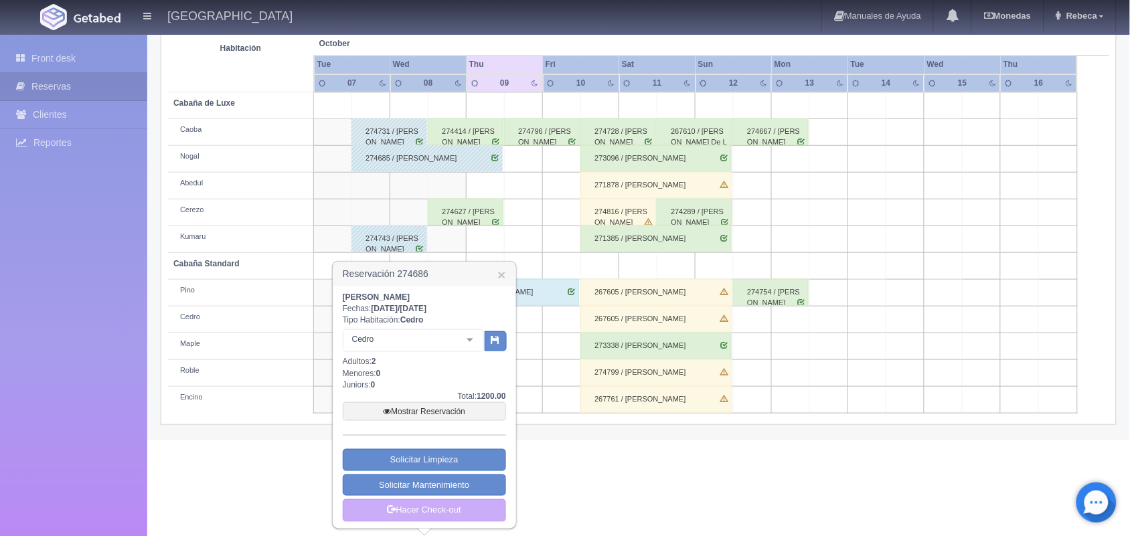
click at [510, 529] on div "Reservación 274686 × Diana Zacarias Fechas: 2025-10-07 / 2025-10-08 Tipo Habita…" at bounding box center [424, 395] width 185 height 269
click at [465, 509] on link "Hacer Check-out" at bounding box center [424, 511] width 163 height 23
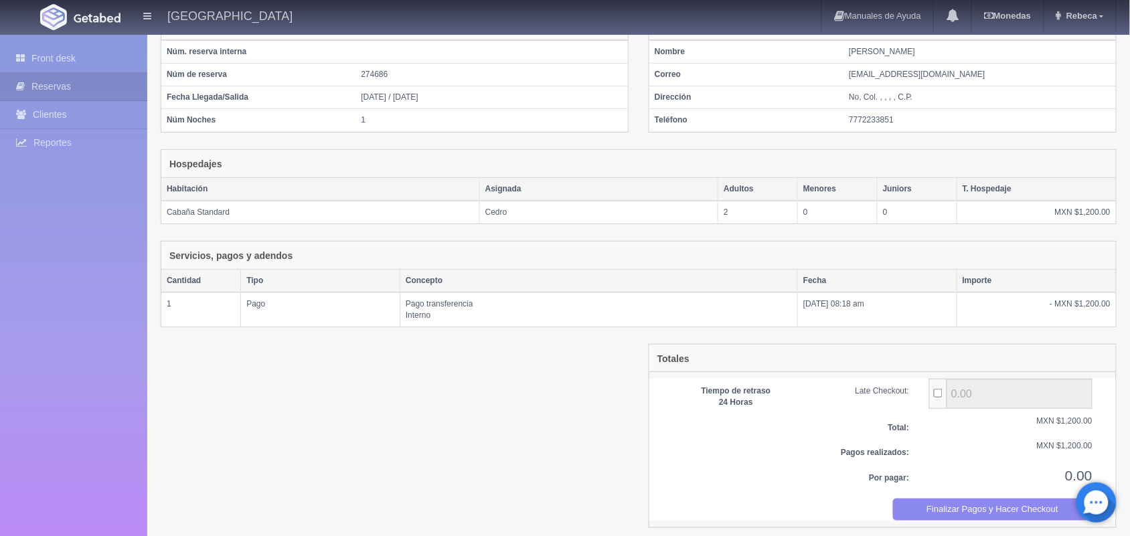
scroll to position [111, 0]
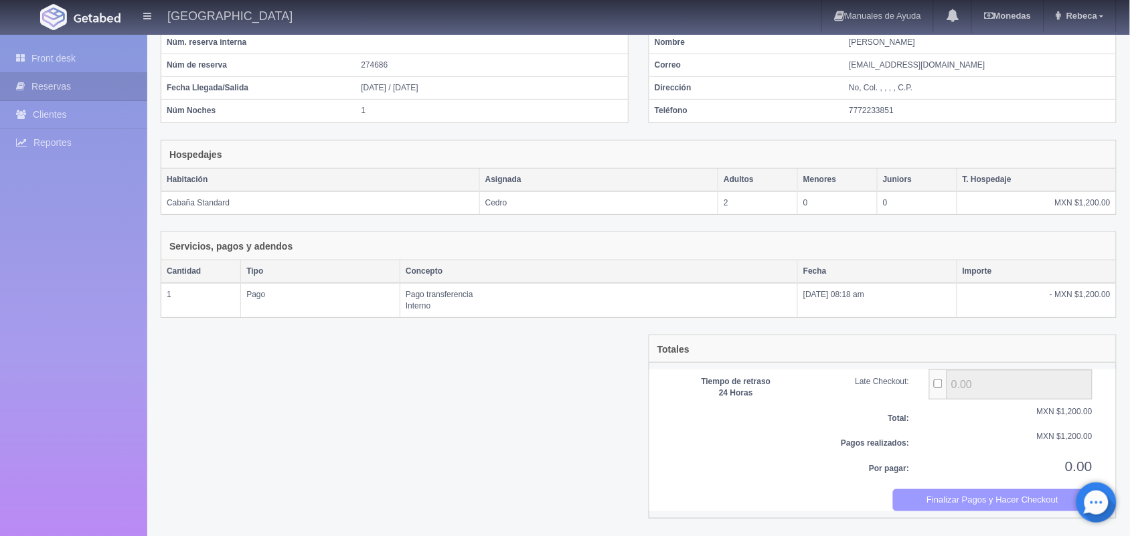
click at [976, 504] on button "Finalizar Pagos y Hacer Checkout" at bounding box center [993, 501] width 200 height 22
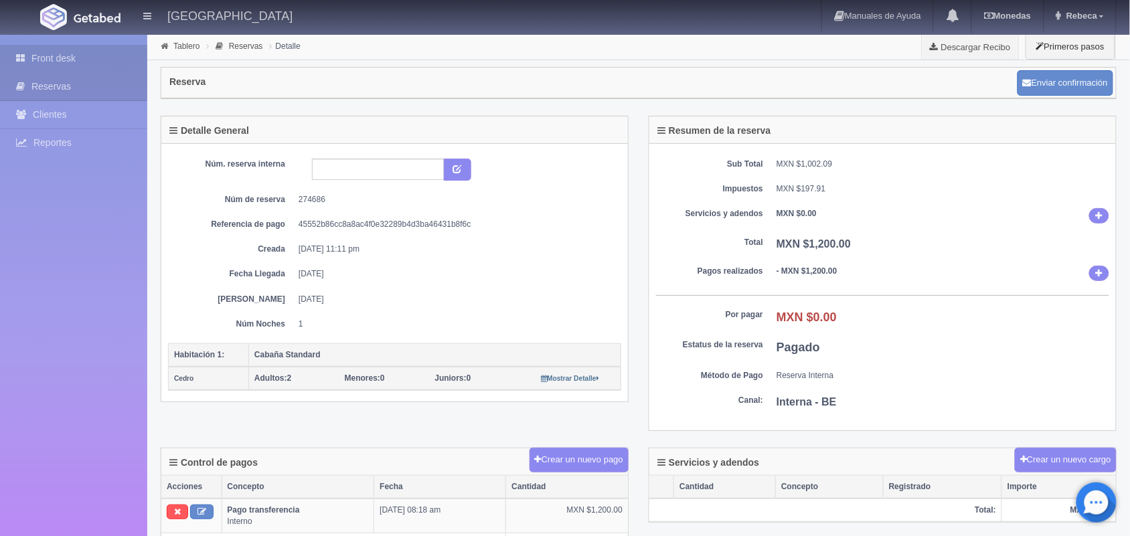
click at [97, 58] on link "Front desk" at bounding box center [73, 58] width 147 height 27
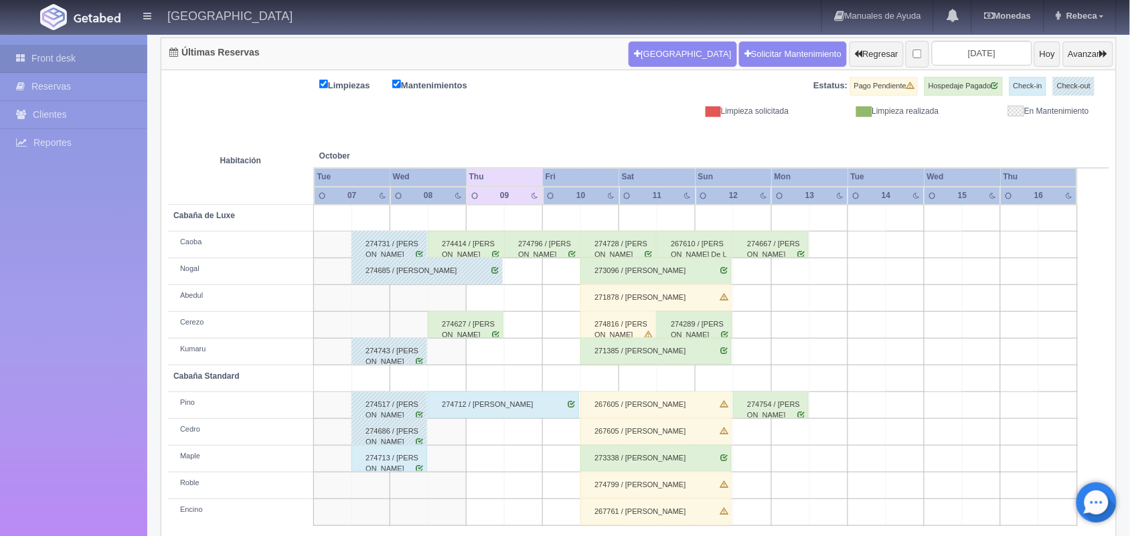
scroll to position [152, 0]
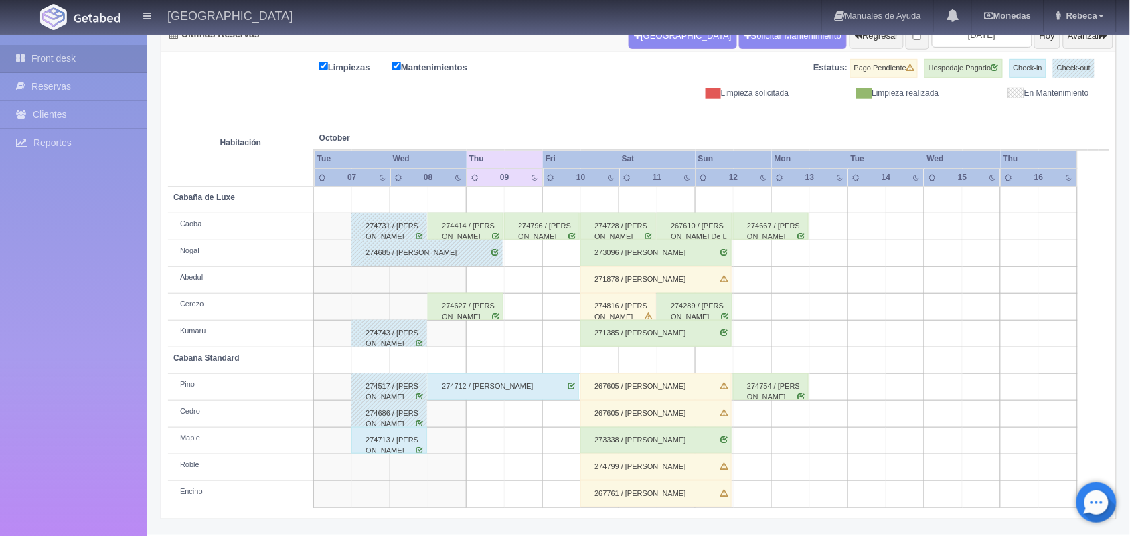
click at [388, 442] on div "274713 / [PERSON_NAME]" at bounding box center [390, 440] width 76 height 27
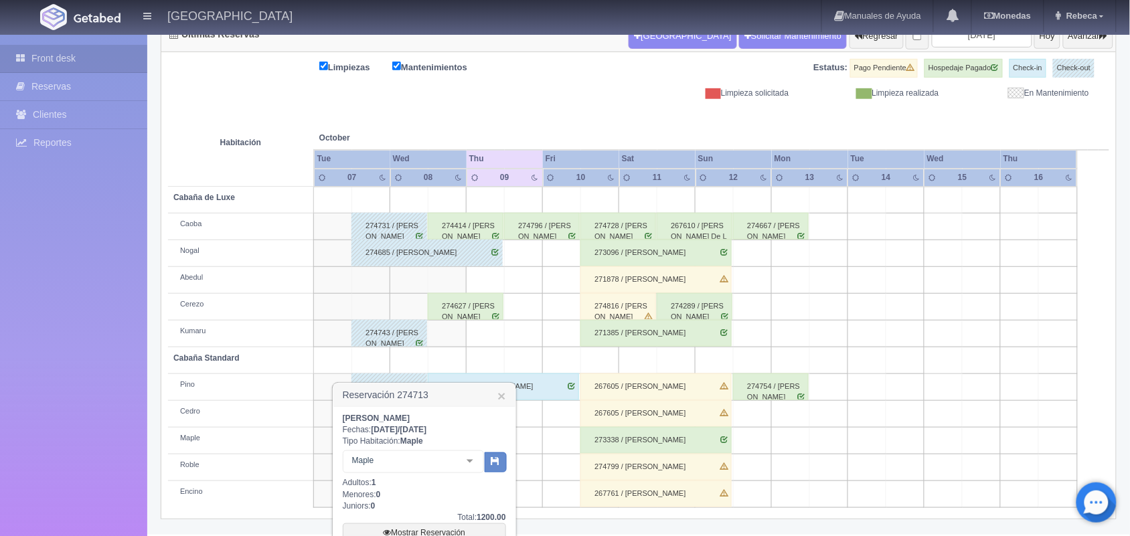
click at [510, 528] on div "[PERSON_NAME] Fechas: [DATE] / [DATE] Tipo Habitación: Maple Maple Cabaña Stand…" at bounding box center [425, 528] width 182 height 242
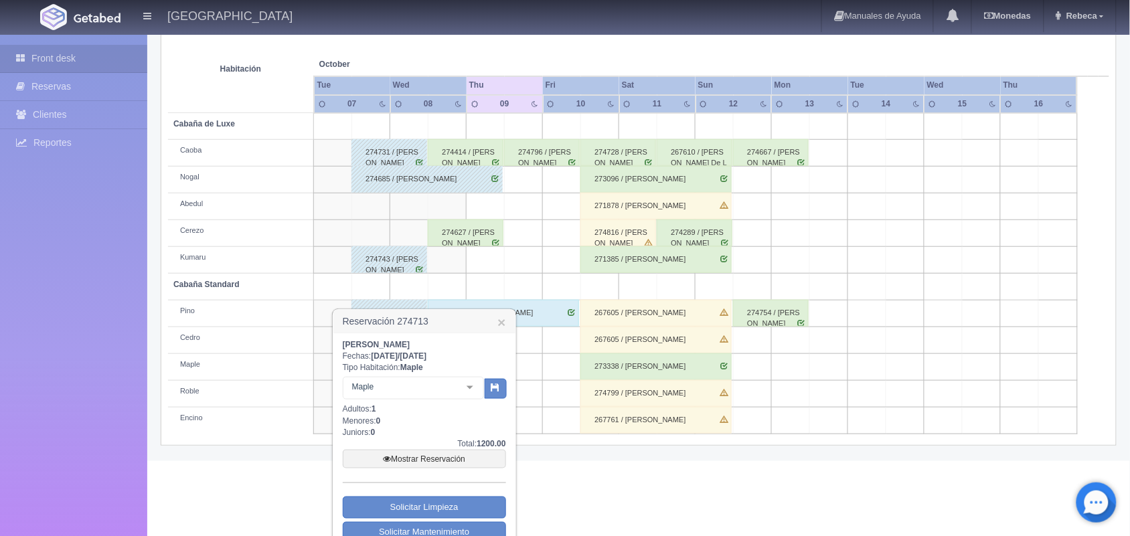
scroll to position [275, 0]
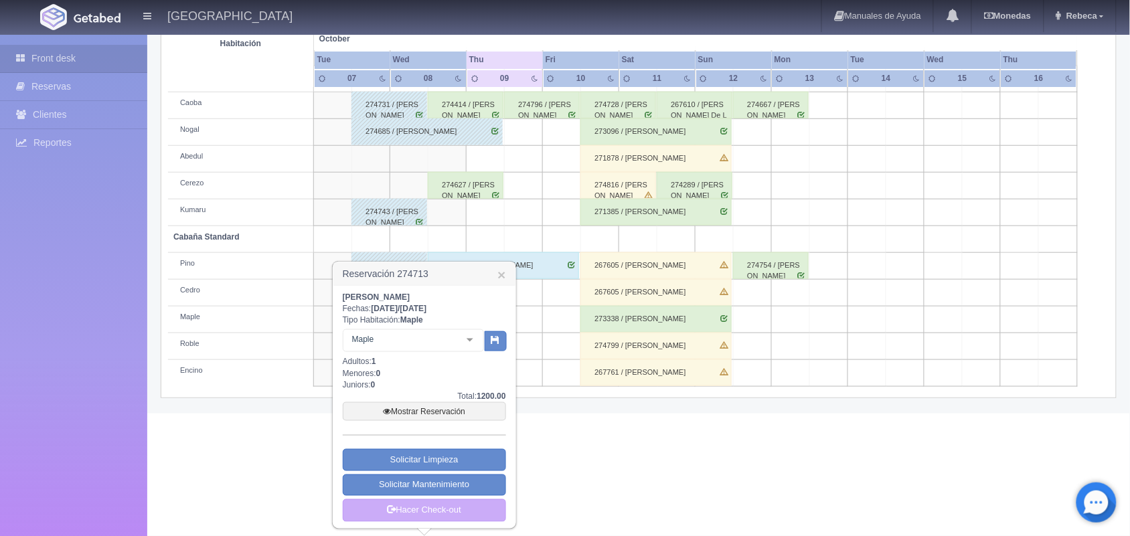
click at [510, 528] on div "[PERSON_NAME] Fechas: [DATE] / [DATE] Tipo Habitación: Maple Maple Cabaña Stand…" at bounding box center [425, 407] width 182 height 242
click at [450, 511] on link "Hacer Check-out" at bounding box center [424, 511] width 163 height 23
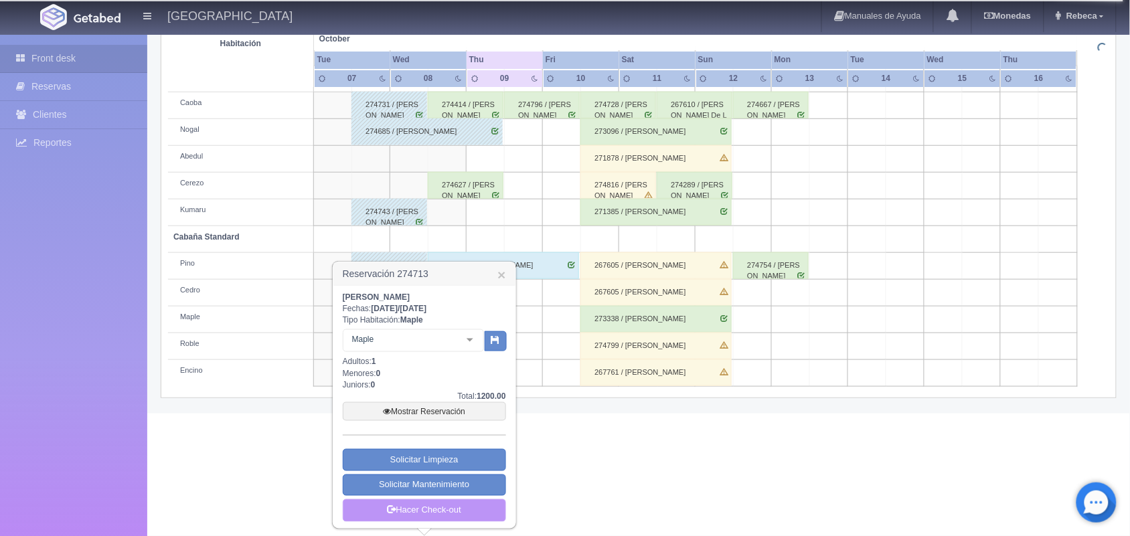
click at [450, 511] on link "Hacer Check-out" at bounding box center [424, 511] width 163 height 23
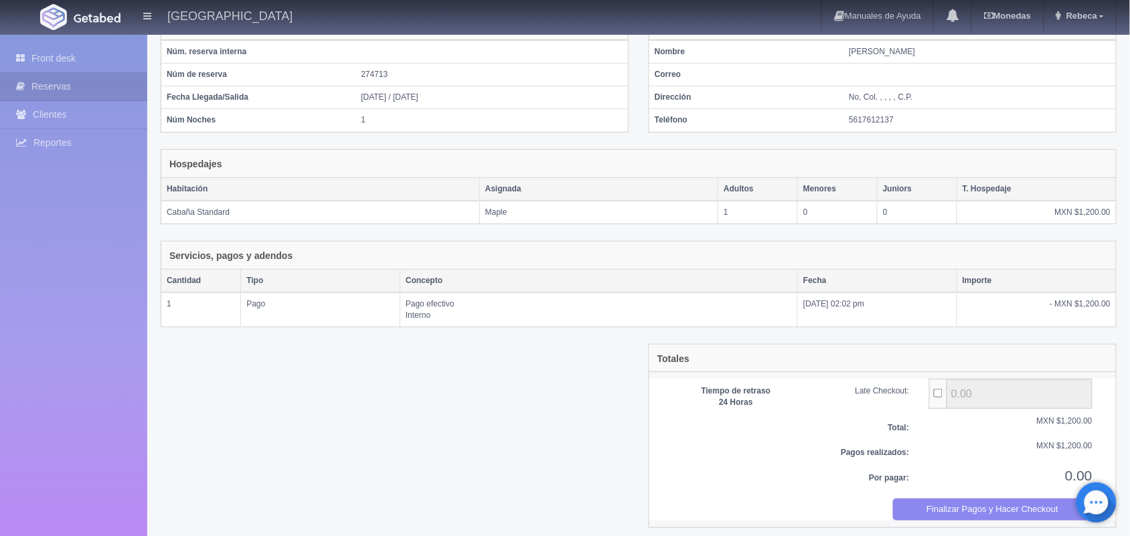
scroll to position [111, 0]
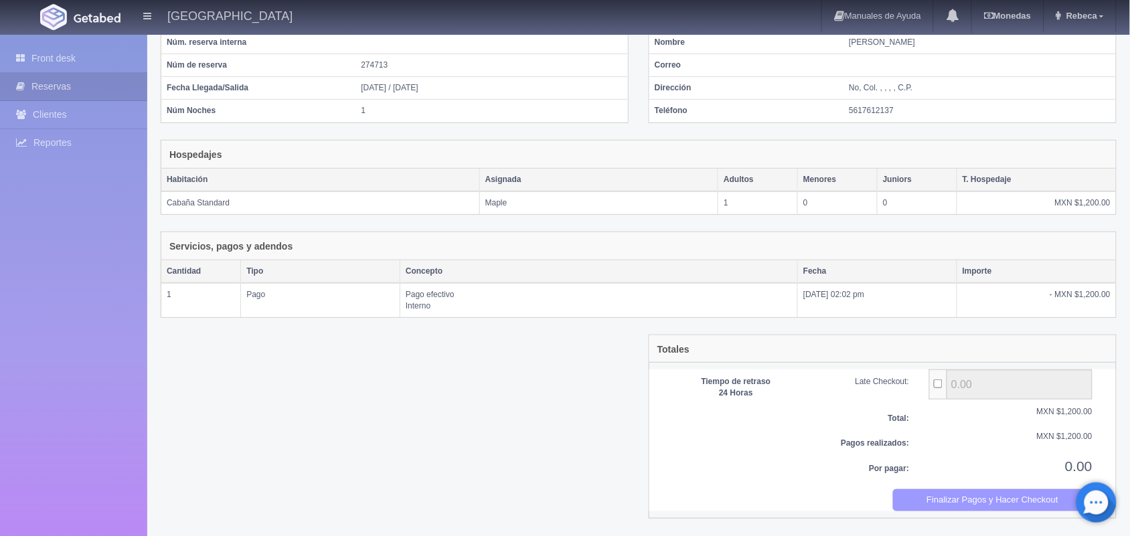
click at [961, 502] on button "Finalizar Pagos y Hacer Checkout" at bounding box center [993, 501] width 200 height 22
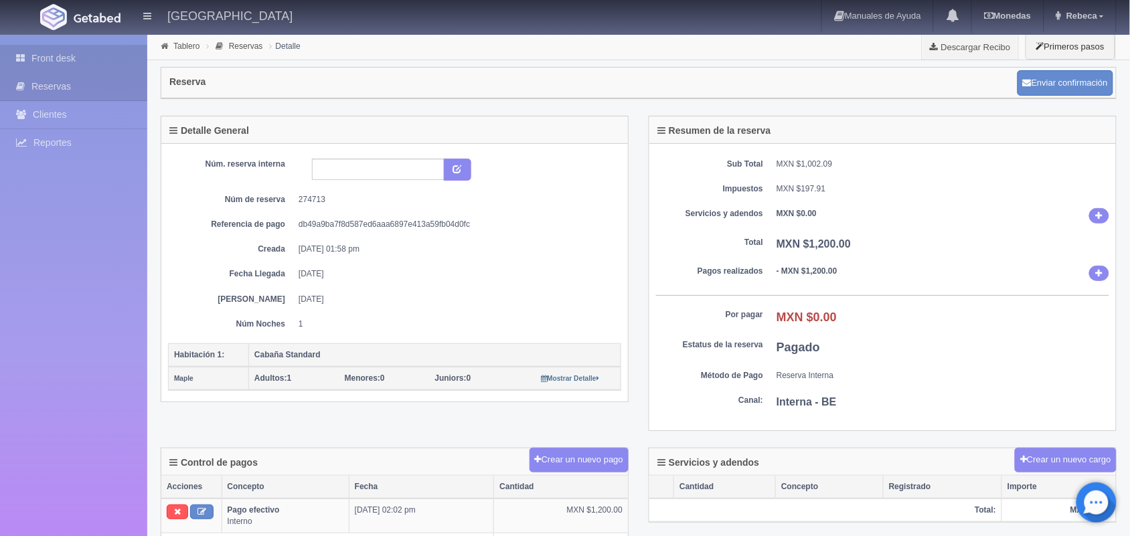
click at [102, 54] on link "Front desk" at bounding box center [73, 58] width 147 height 27
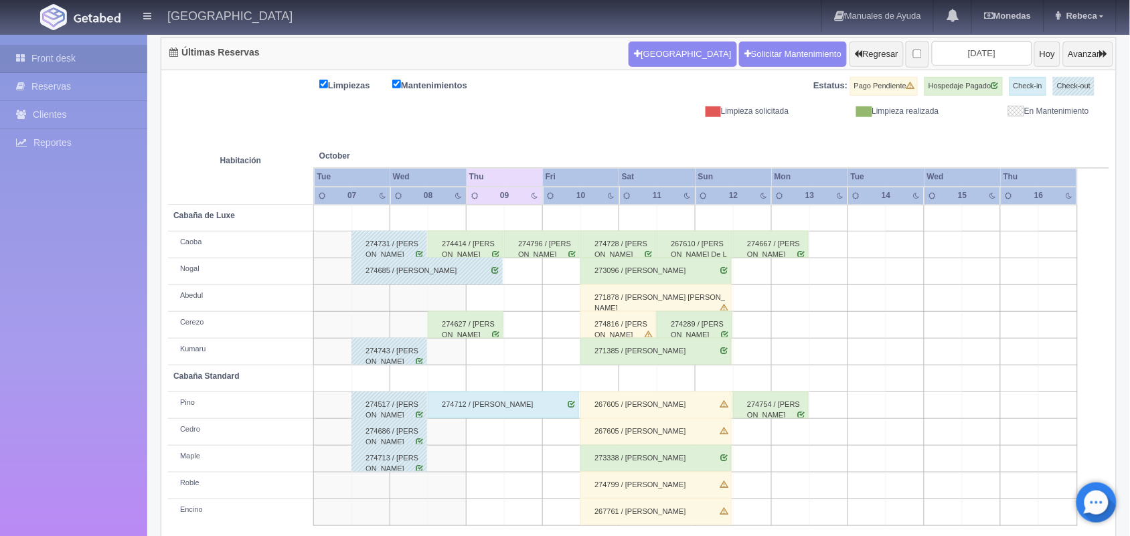
scroll to position [152, 0]
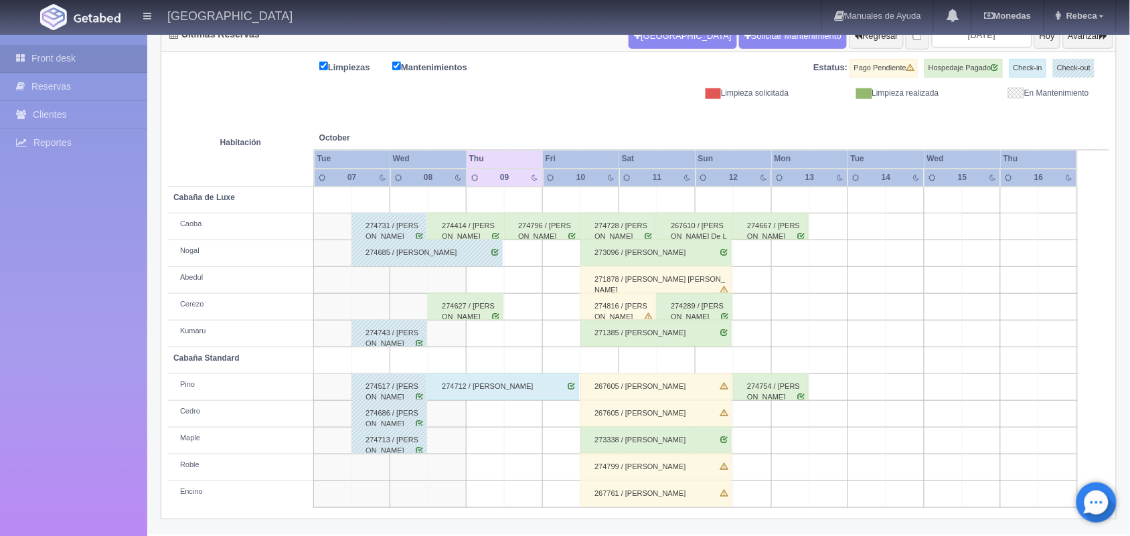
click at [454, 312] on div "274627 / [PERSON_NAME]" at bounding box center [466, 306] width 76 height 27
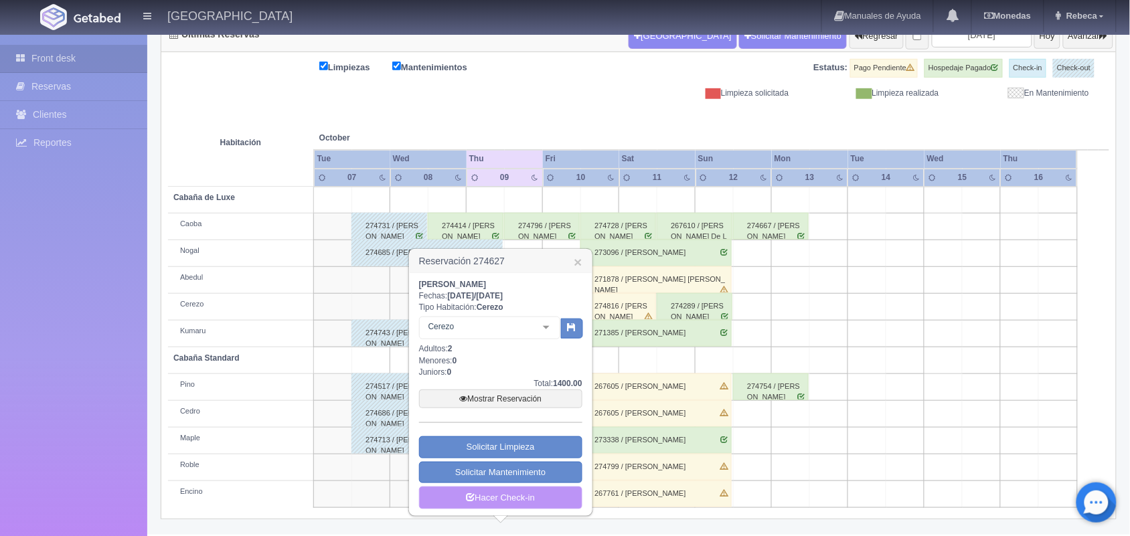
click at [513, 500] on link "Hacer Check-in" at bounding box center [500, 498] width 163 height 23
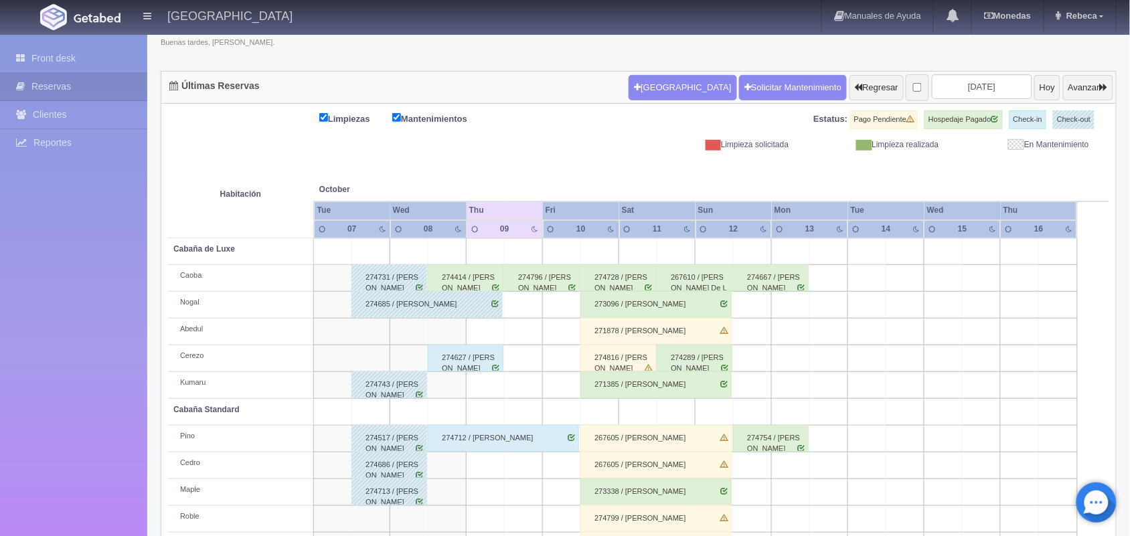
scroll to position [100, 0]
click at [453, 360] on div "274627 / [PERSON_NAME]" at bounding box center [466, 358] width 76 height 27
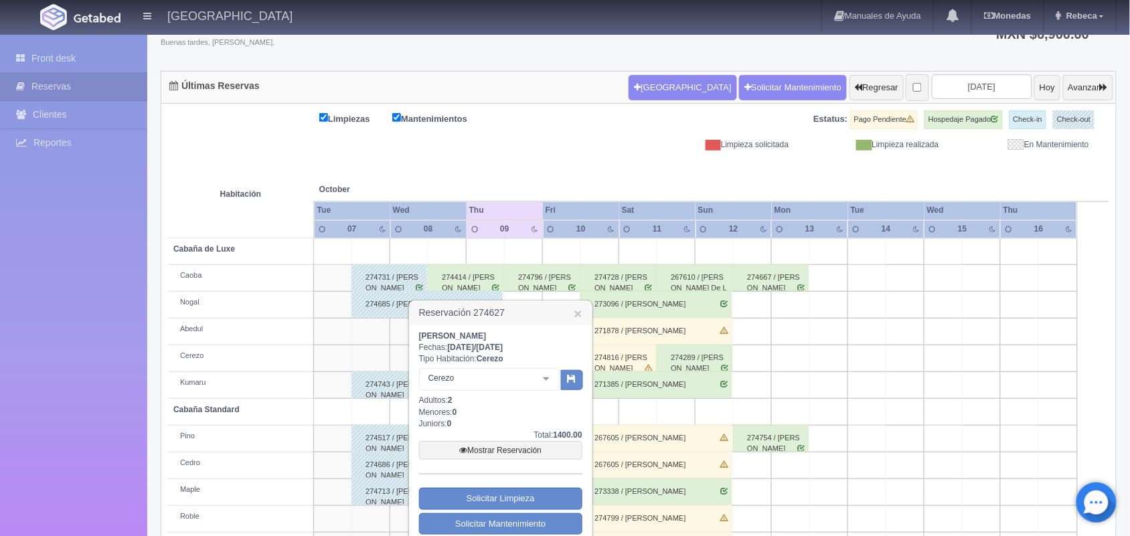
click at [588, 527] on div "[PERSON_NAME]: [DATE] / [DATE] Tipo Habitación: [PERSON_NAME] [PERSON_NAME] Cab…" at bounding box center [501, 446] width 182 height 242
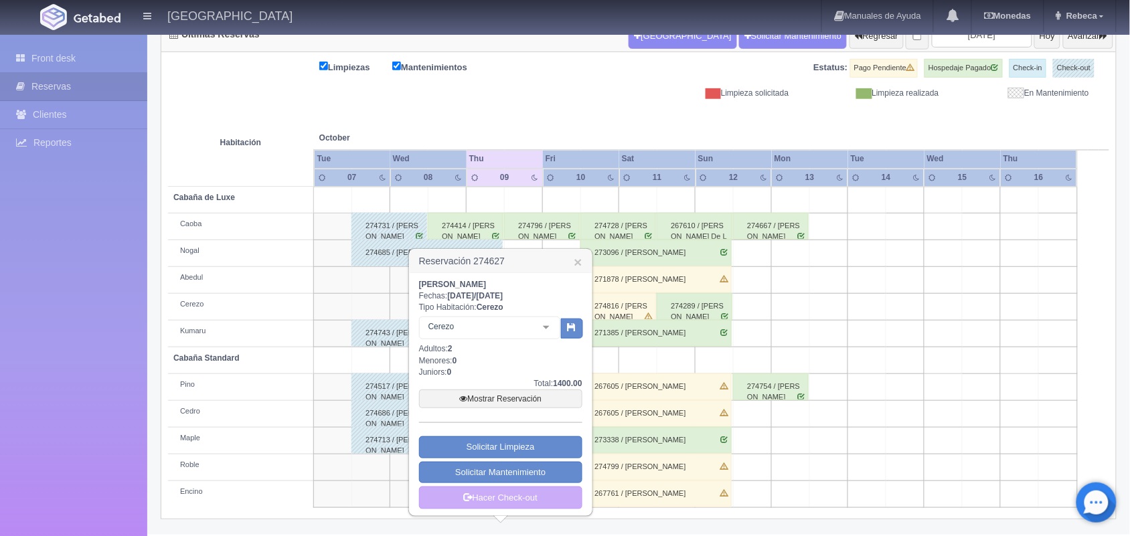
click at [588, 527] on body "[GEOGRAPHIC_DATA] Manuales de Ayuda Actualizaciones recientes [GEOGRAPHIC_DATA]…" at bounding box center [565, 208] width 1130 height 654
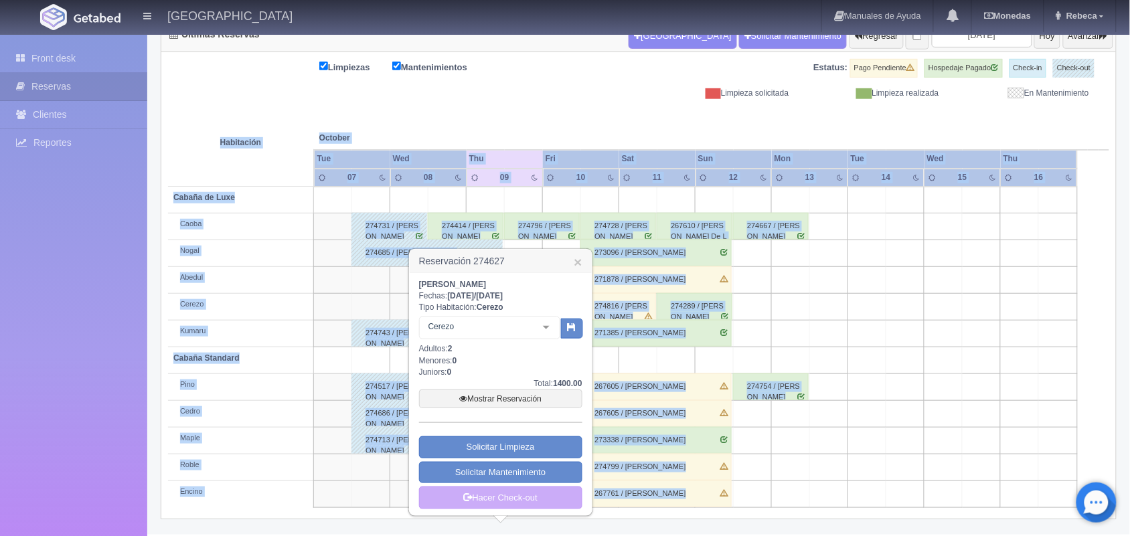
click at [588, 527] on div "Últimas Reservas [GEOGRAPHIC_DATA] Solicitar Mantenimiento Regresar [DATE] [DAT…" at bounding box center [639, 277] width 976 height 517
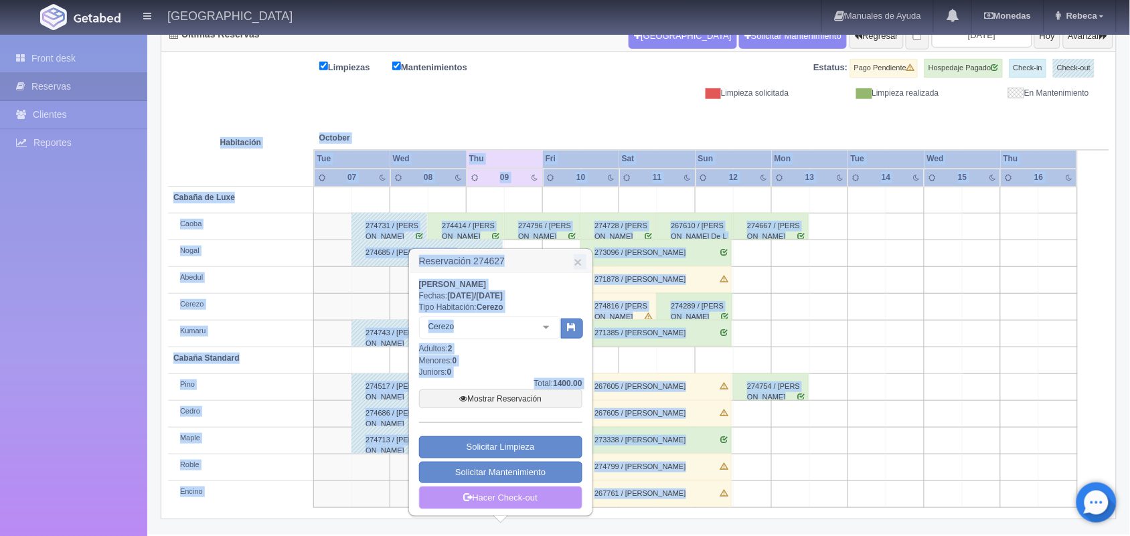
drag, startPoint x: 588, startPoint y: 527, endPoint x: 550, endPoint y: 500, distance: 46.6
click at [550, 500] on body "Hotel Xacallan Manuales de Ayuda Actualizaciones recientes Monedas Tipo de camb…" at bounding box center [565, 208] width 1130 height 654
click at [550, 500] on link "Hacer Check-out" at bounding box center [500, 498] width 163 height 23
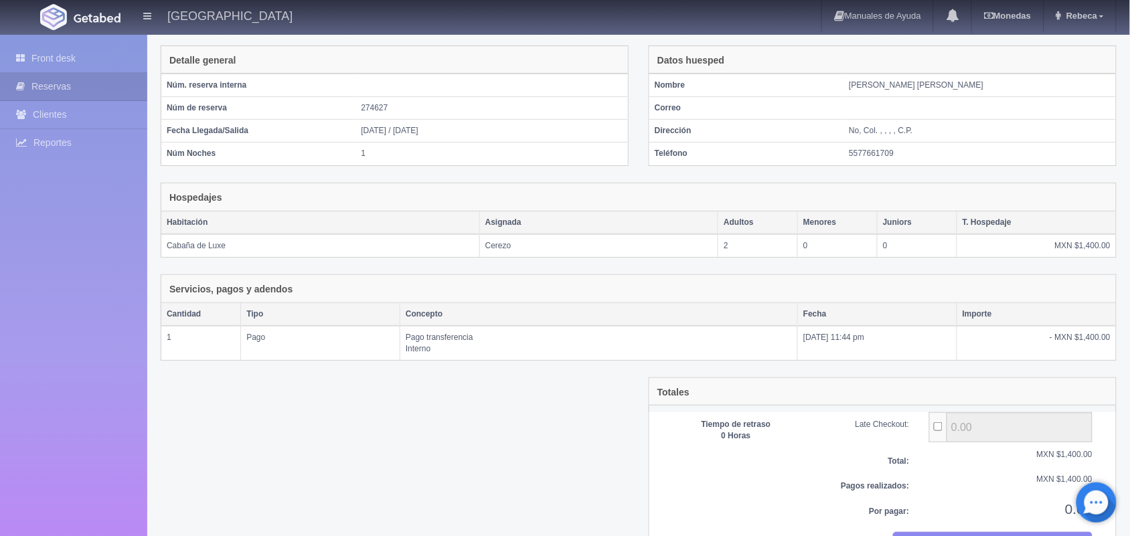
scroll to position [111, 0]
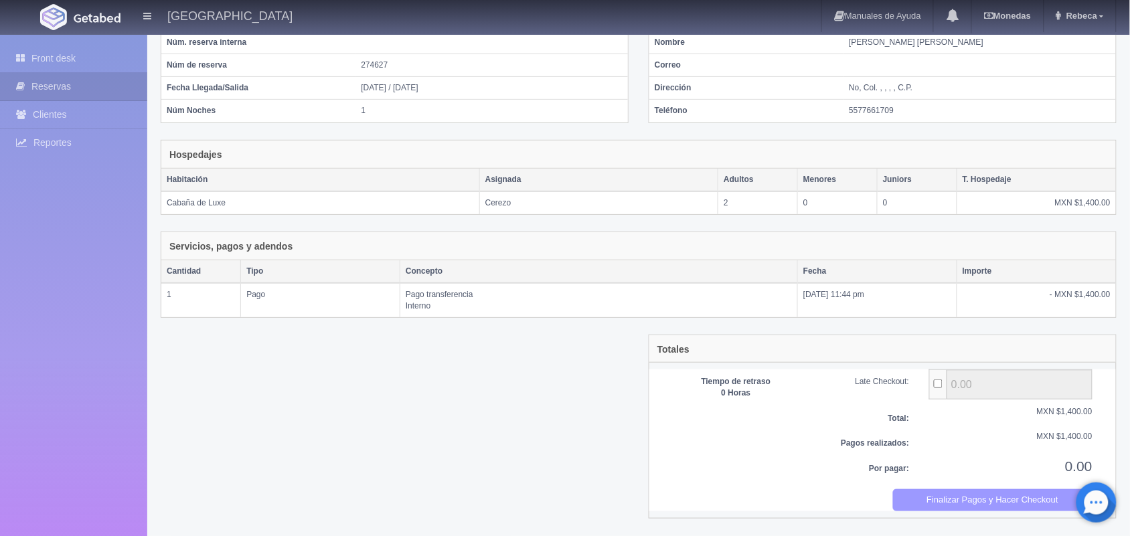
click at [954, 499] on button "Finalizar Pagos y Hacer Checkout" at bounding box center [993, 501] width 200 height 22
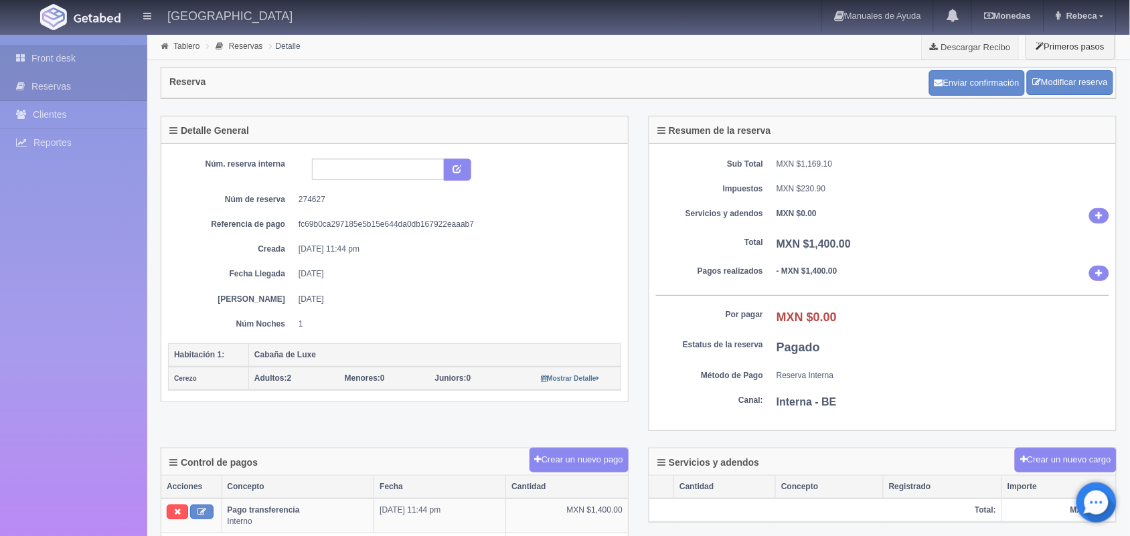
click at [92, 54] on link "Front desk" at bounding box center [73, 58] width 147 height 27
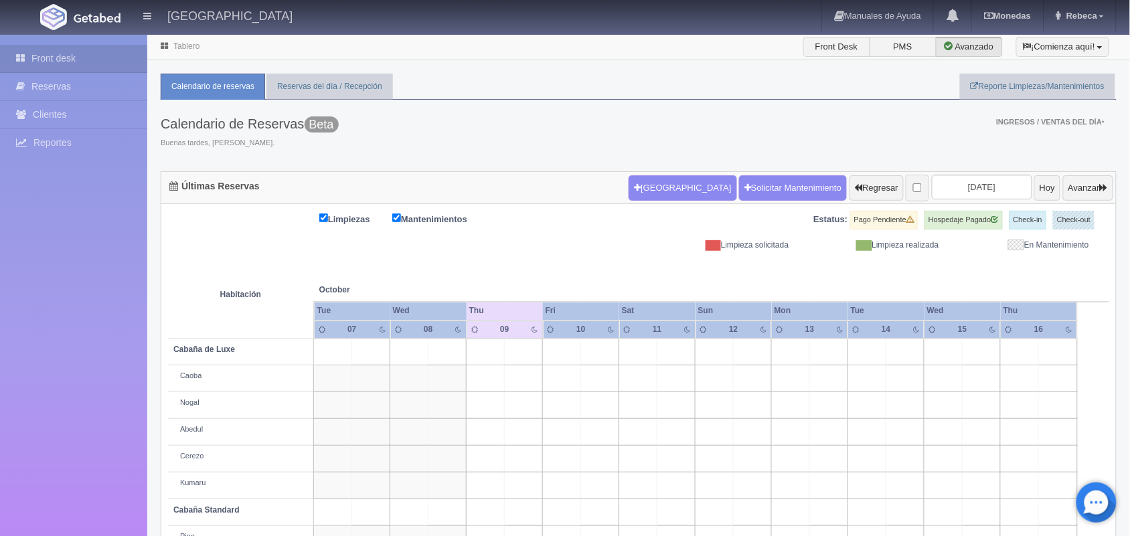
click at [92, 54] on link "Front desk" at bounding box center [73, 58] width 147 height 27
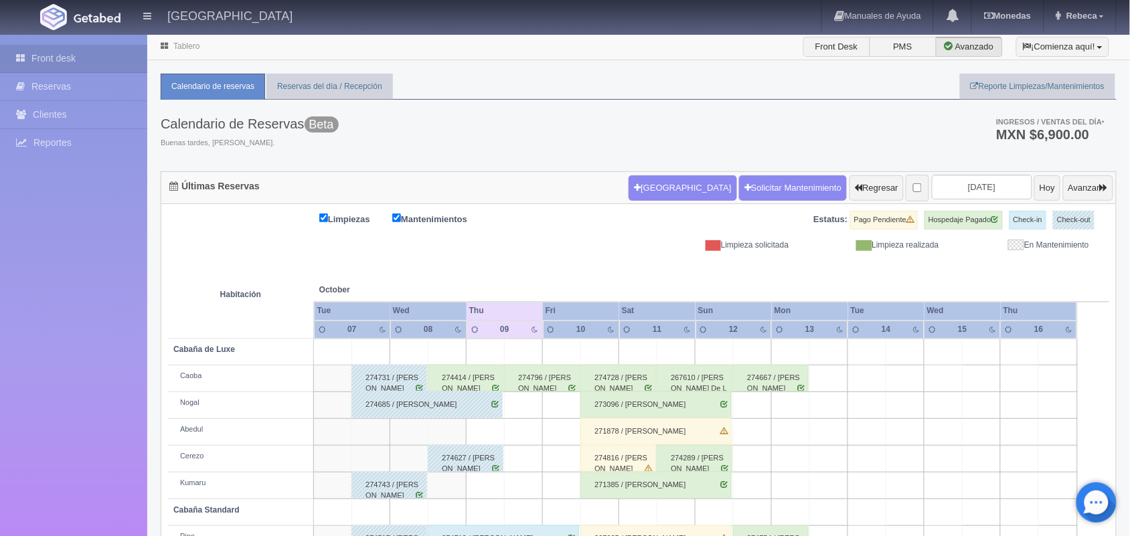
drag, startPoint x: 0, startPoint y: 0, endPoint x: 23, endPoint y: 288, distance: 288.9
click at [23, 288] on div "Front desk Reservas Clientes Reportes Reporte del día Concentrado de ventas Ana…" at bounding box center [73, 303] width 147 height 536
click at [459, 380] on div "274414 / [PERSON_NAME]" at bounding box center [466, 378] width 76 height 27
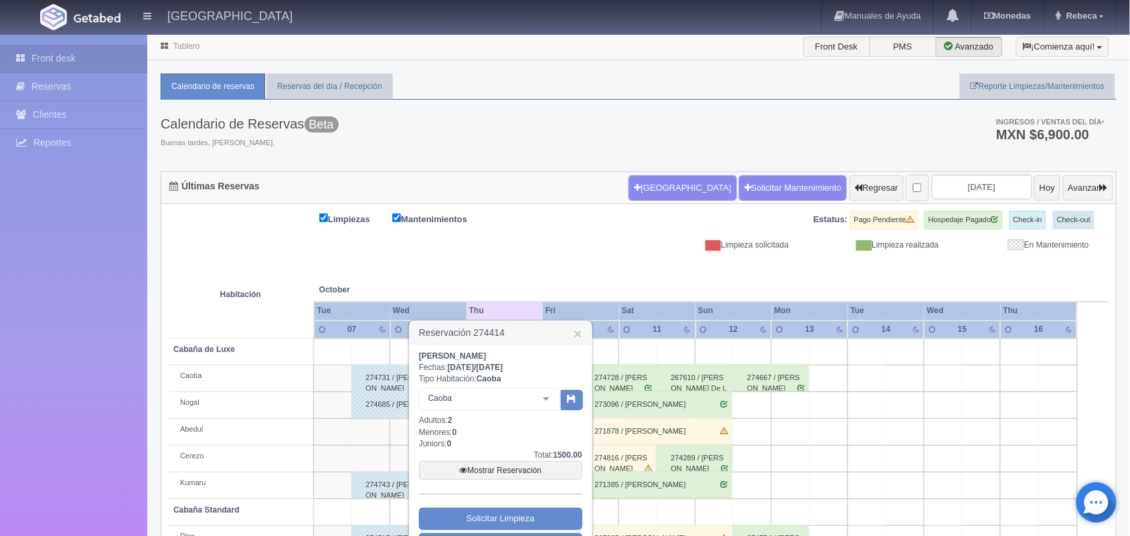
click at [583, 530] on div "Cristopher Emir Aguilar Granados Fechas: 2025-10-08 / 2025-10-09 Tipo Habitació…" at bounding box center [501, 466] width 182 height 242
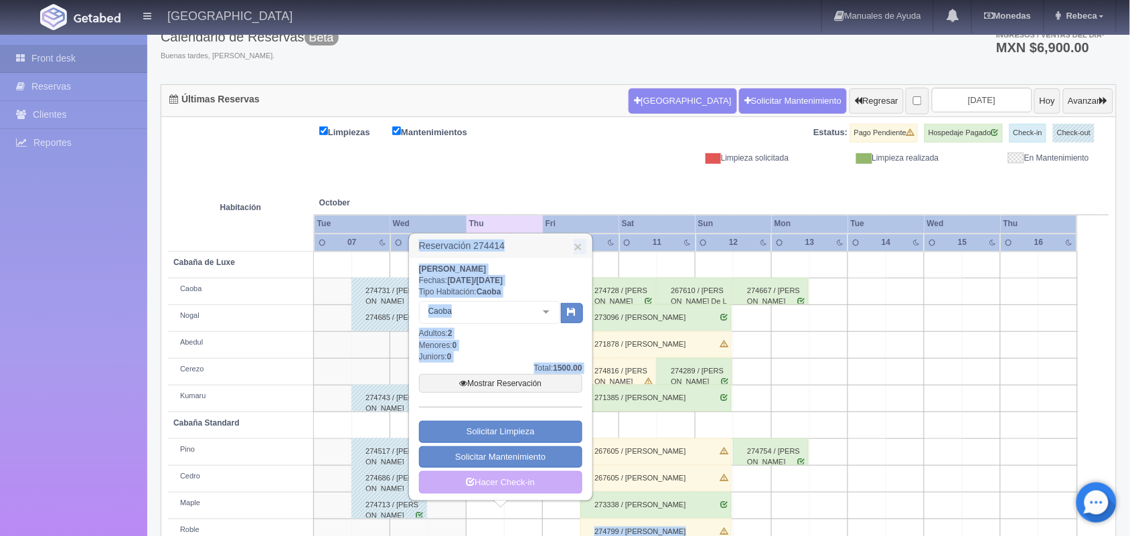
click at [583, 530] on body "Hotel Xacallan Manuales de Ayuda Actualizaciones recientes Monedas Tipo de camb…" at bounding box center [565, 273] width 1130 height 654
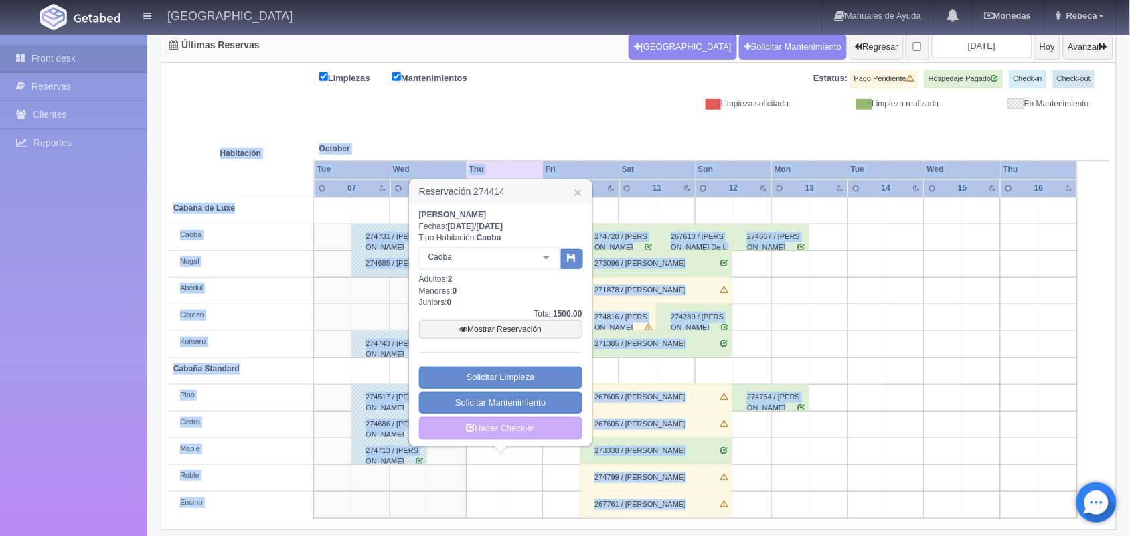
scroll to position [152, 0]
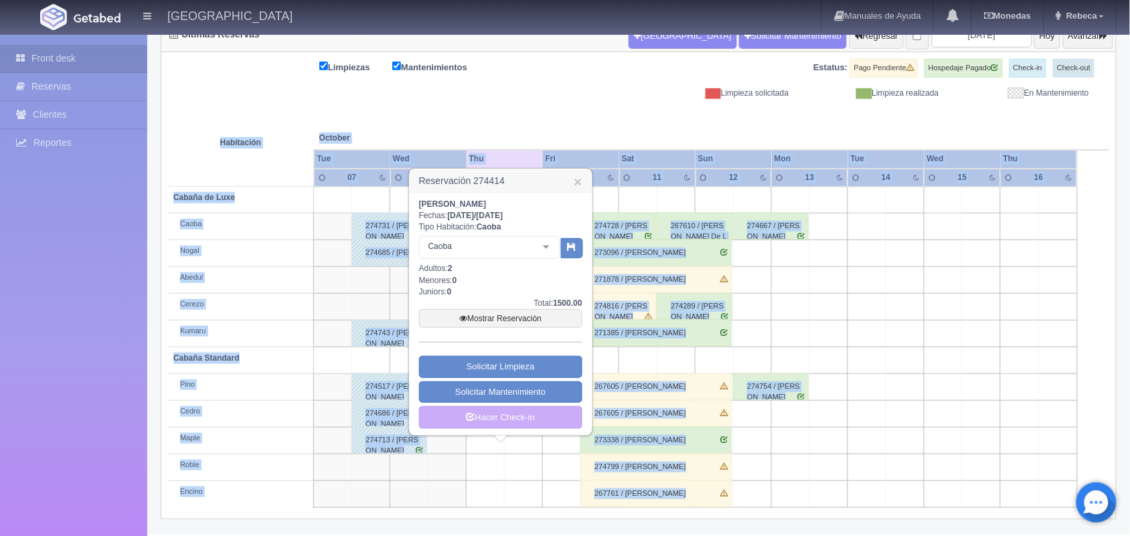
click at [583, 530] on div "Últimas Reservas Nueva Reserva Solicitar Mantenimiento Regresar 2025-10-09 Hoy …" at bounding box center [639, 277] width 976 height 517
click at [536, 413] on link "Hacer Check-in" at bounding box center [500, 417] width 163 height 23
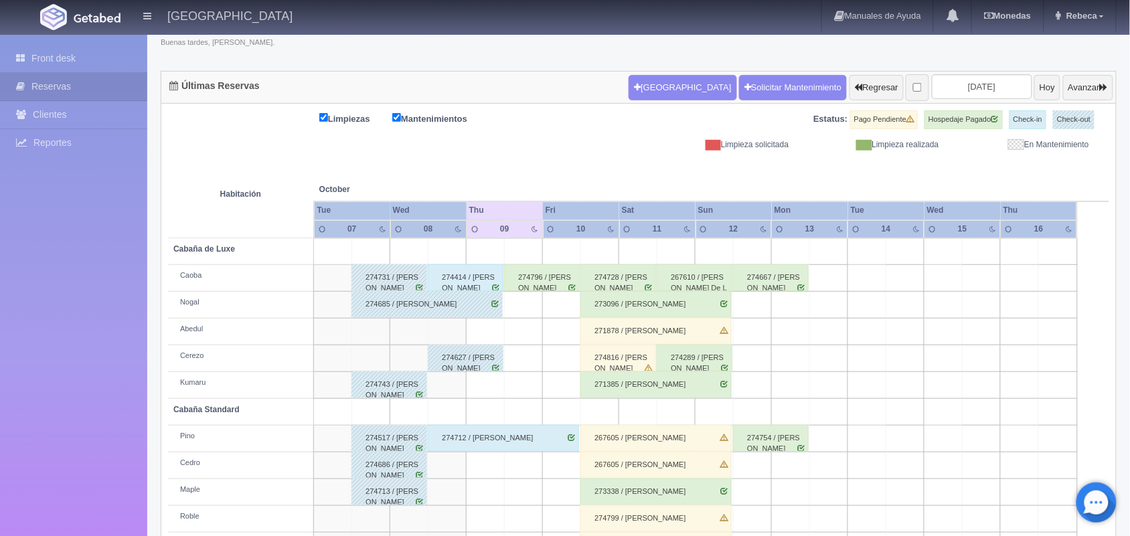
scroll to position [100, 0]
click at [472, 283] on div "274414 / [PERSON_NAME]" at bounding box center [466, 278] width 76 height 27
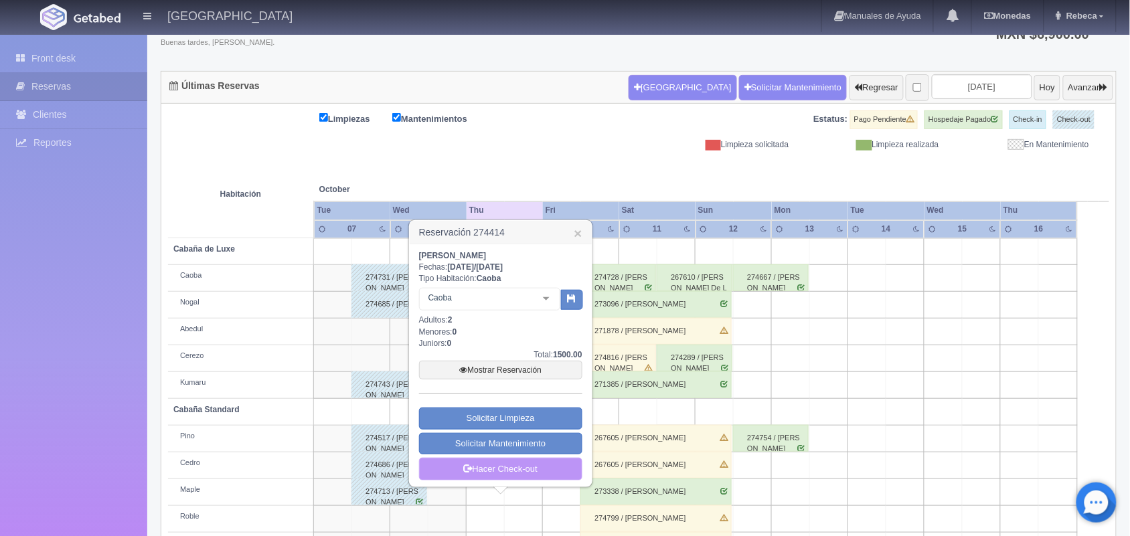
click at [511, 472] on link "Hacer Check-out" at bounding box center [500, 469] width 163 height 23
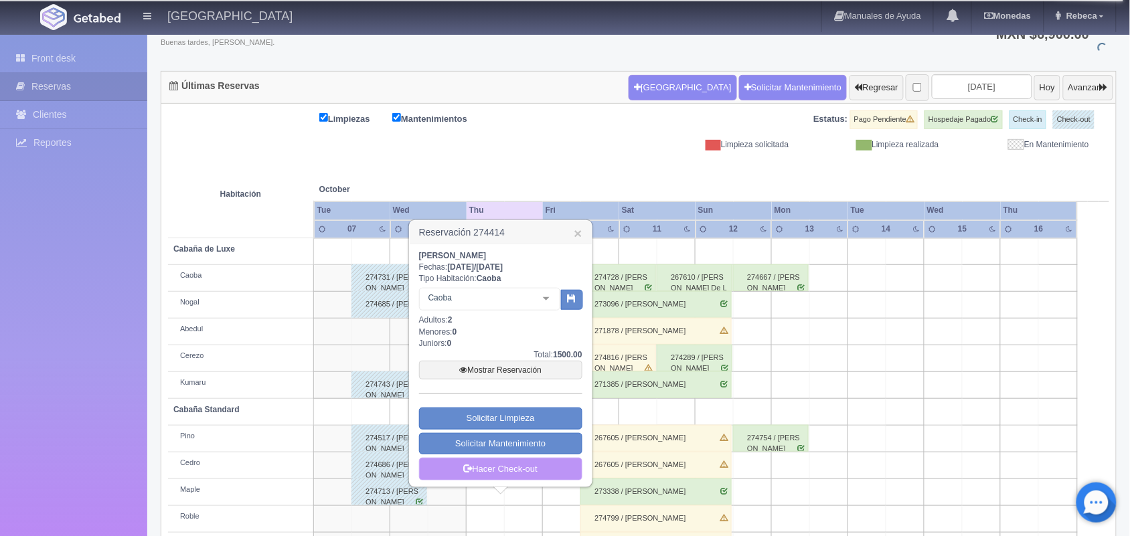
click at [511, 472] on link "Hacer Check-out" at bounding box center [500, 469] width 163 height 23
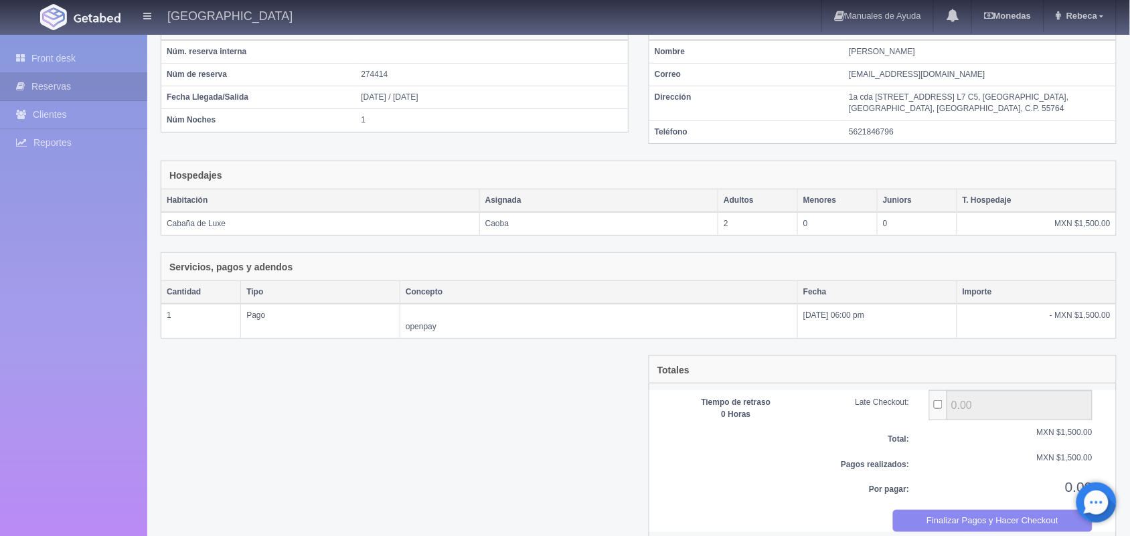
scroll to position [123, 0]
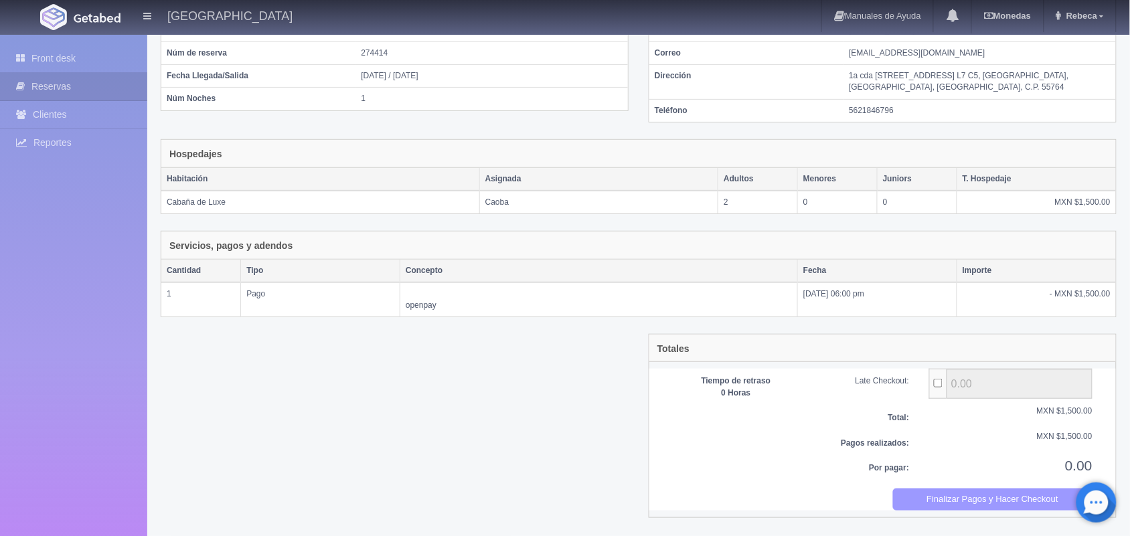
click at [981, 500] on button "Finalizar Pagos y Hacer Checkout" at bounding box center [993, 500] width 200 height 22
click at [986, 496] on button "Finalizar Pagos y Hacer Checkout" at bounding box center [993, 500] width 200 height 22
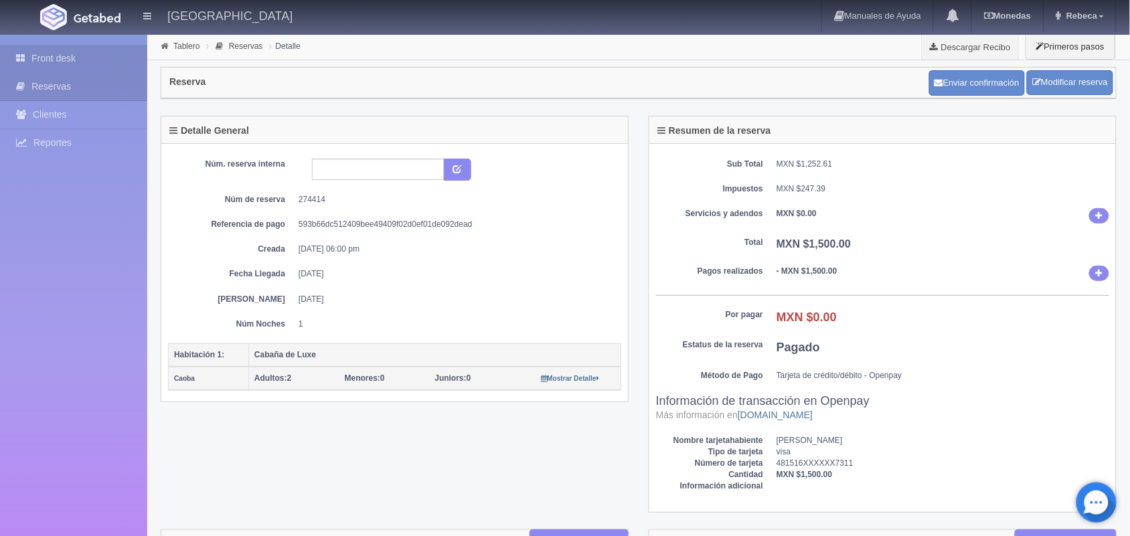
click at [114, 51] on link "Front desk" at bounding box center [73, 58] width 147 height 27
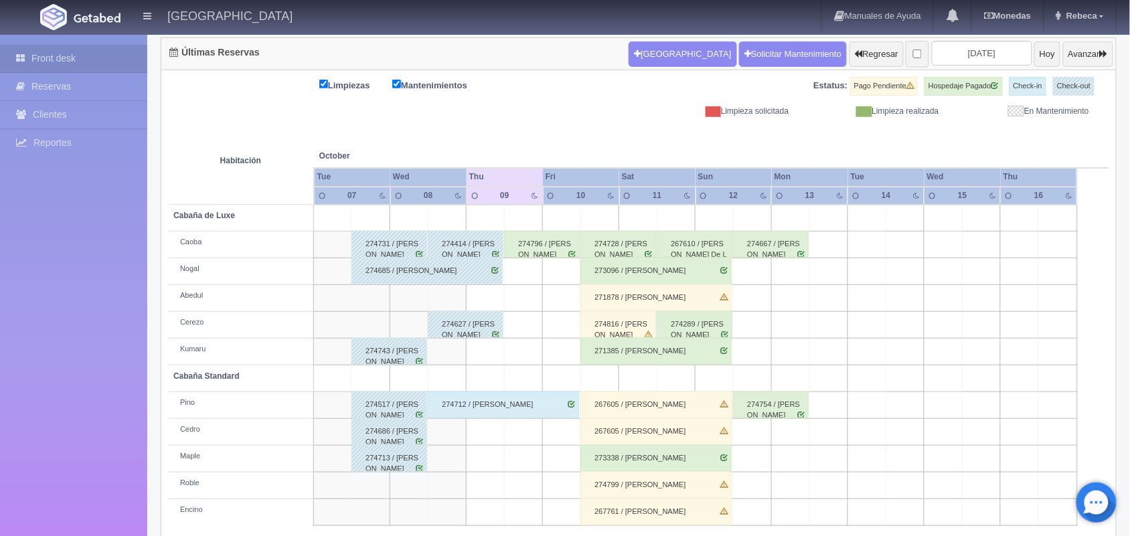
scroll to position [152, 0]
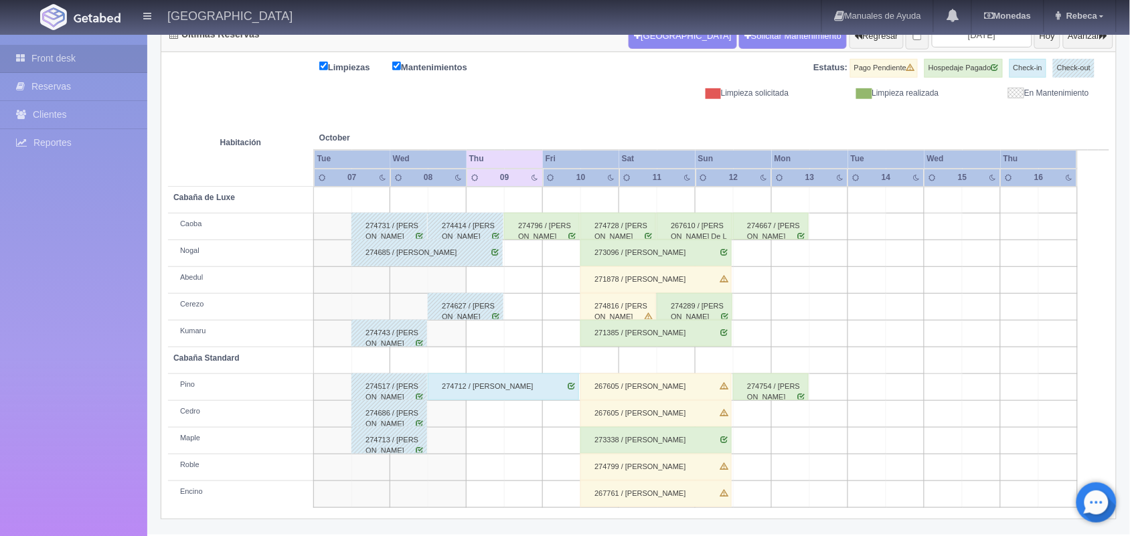
click at [631, 302] on div "274816 / Antonio Alducin" at bounding box center [619, 306] width 76 height 27
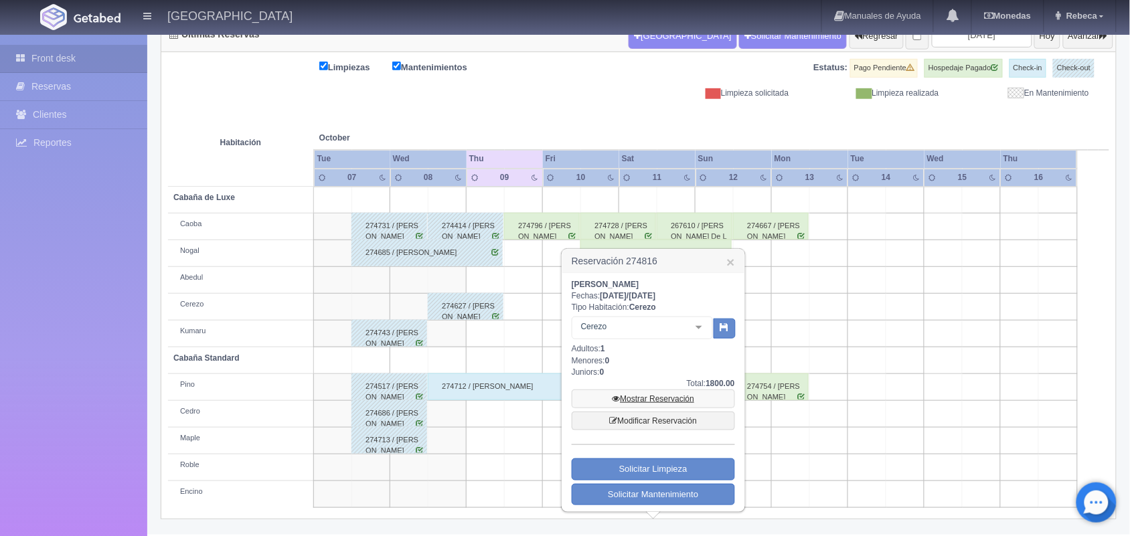
click at [673, 400] on link "Mostrar Reservación" at bounding box center [653, 399] width 163 height 19
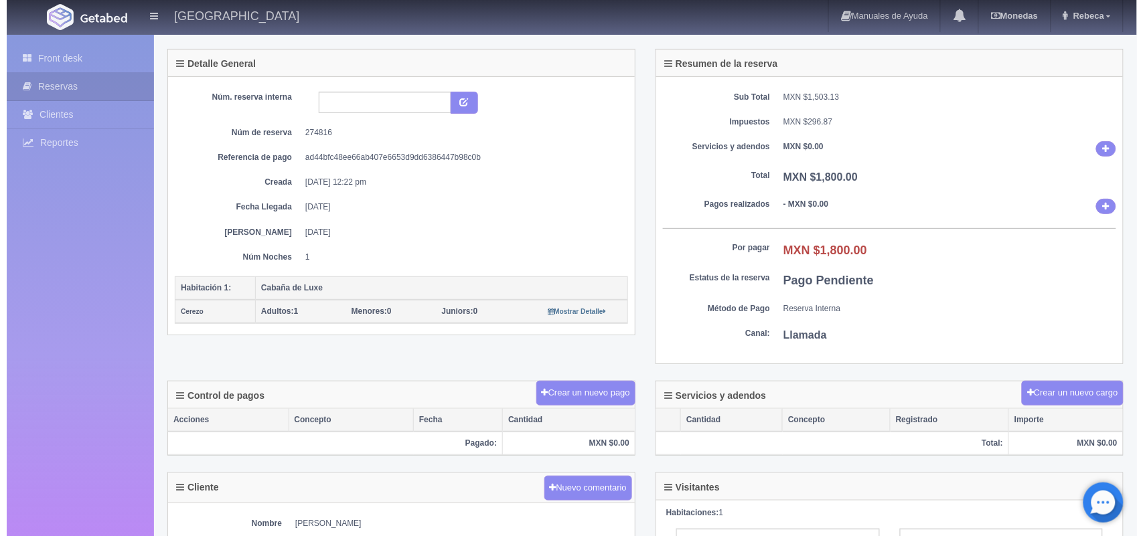
scroll to position [100, 0]
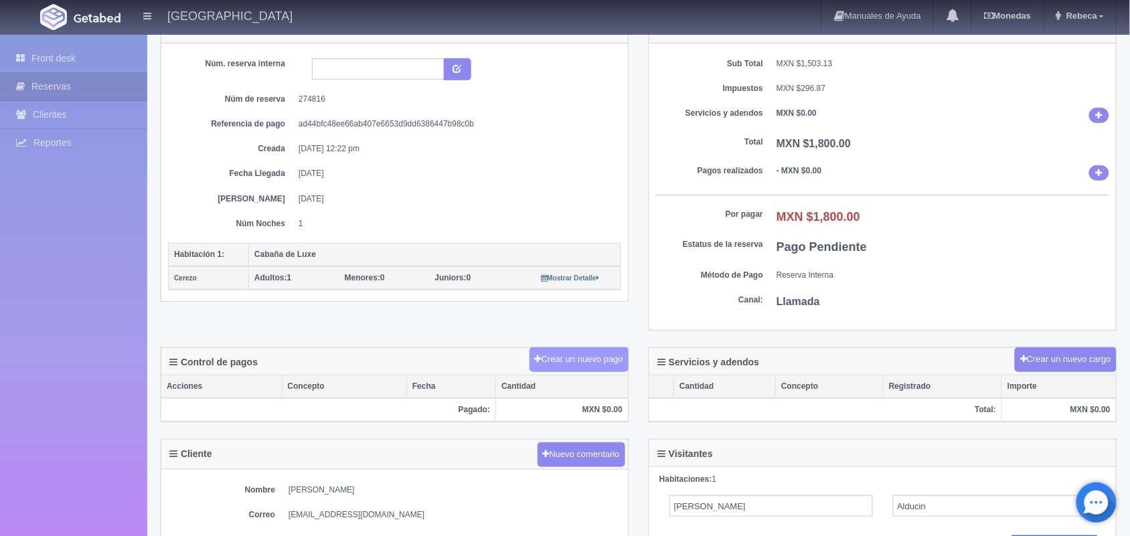
click at [577, 363] on button "Crear un nuevo pago" at bounding box center [579, 360] width 99 height 25
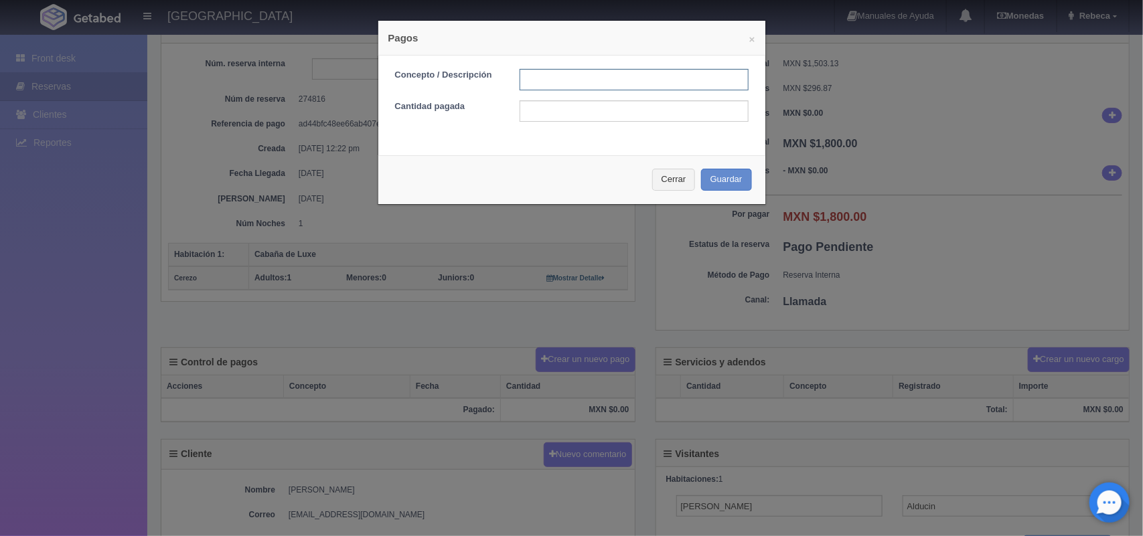
click at [532, 79] on input "text" at bounding box center [634, 79] width 229 height 21
type input "Pago transferencia"
click at [573, 115] on input "text" at bounding box center [634, 110] width 229 height 21
type input "1800.00"
click at [721, 174] on button "Guardar" at bounding box center [726, 180] width 51 height 22
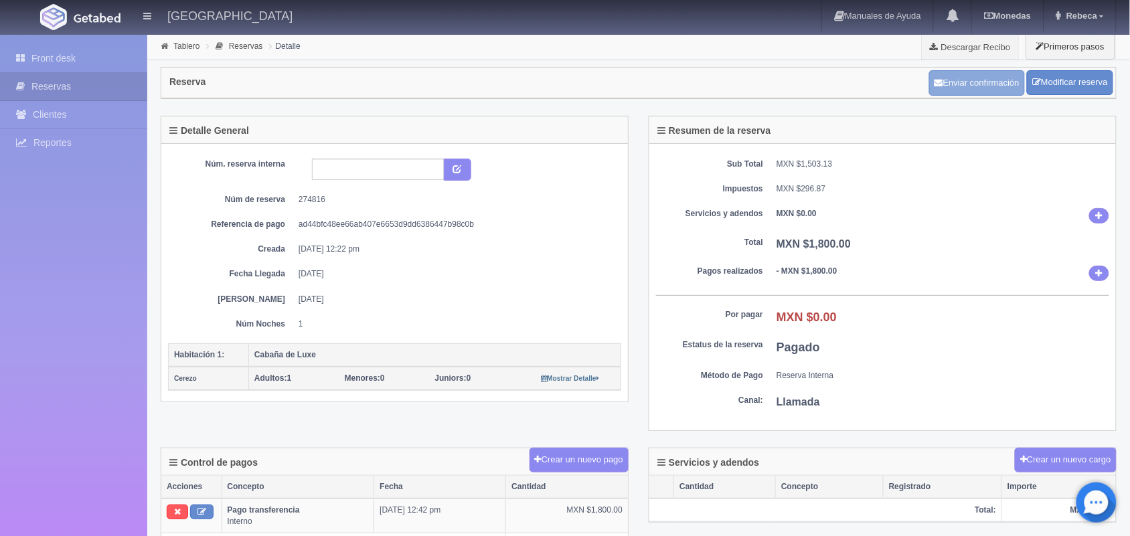
click at [976, 77] on button "Enviar confirmación" at bounding box center [978, 82] width 96 height 25
click at [108, 58] on link "Front desk" at bounding box center [73, 58] width 147 height 27
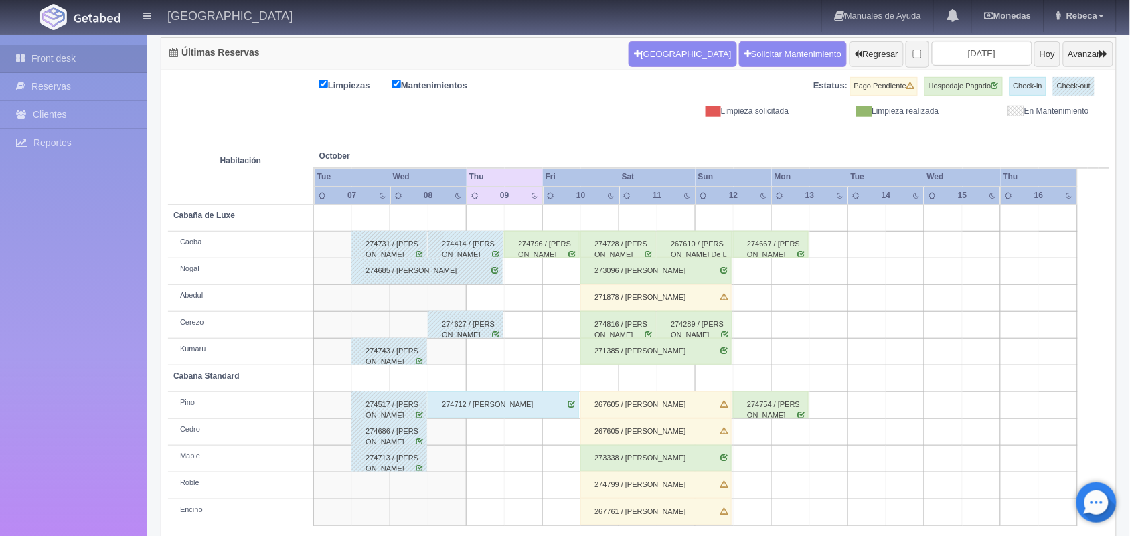
scroll to position [152, 0]
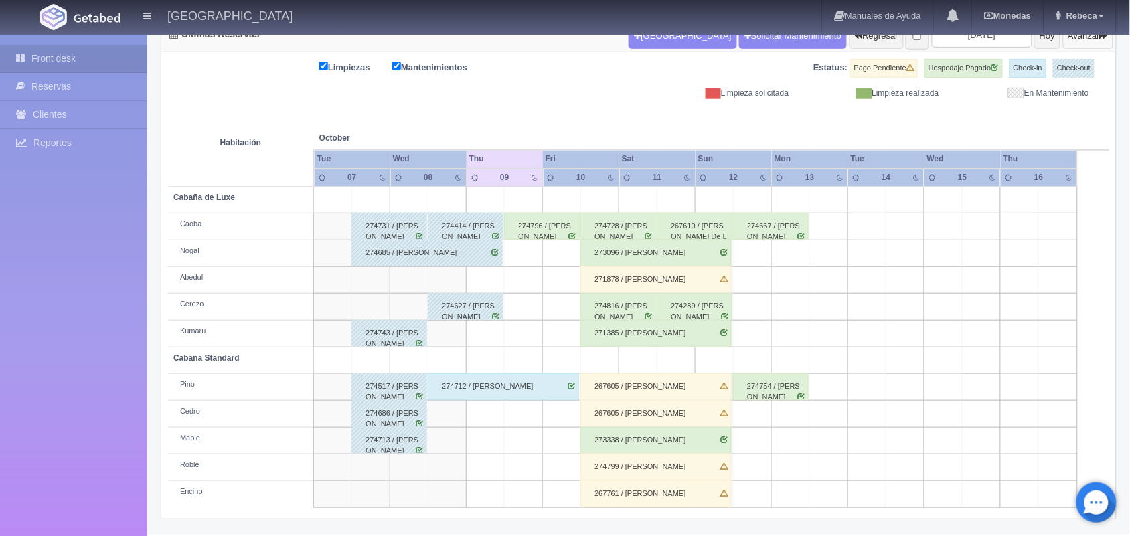
click at [1084, 40] on button "Avanzar" at bounding box center [1088, 35] width 50 height 25
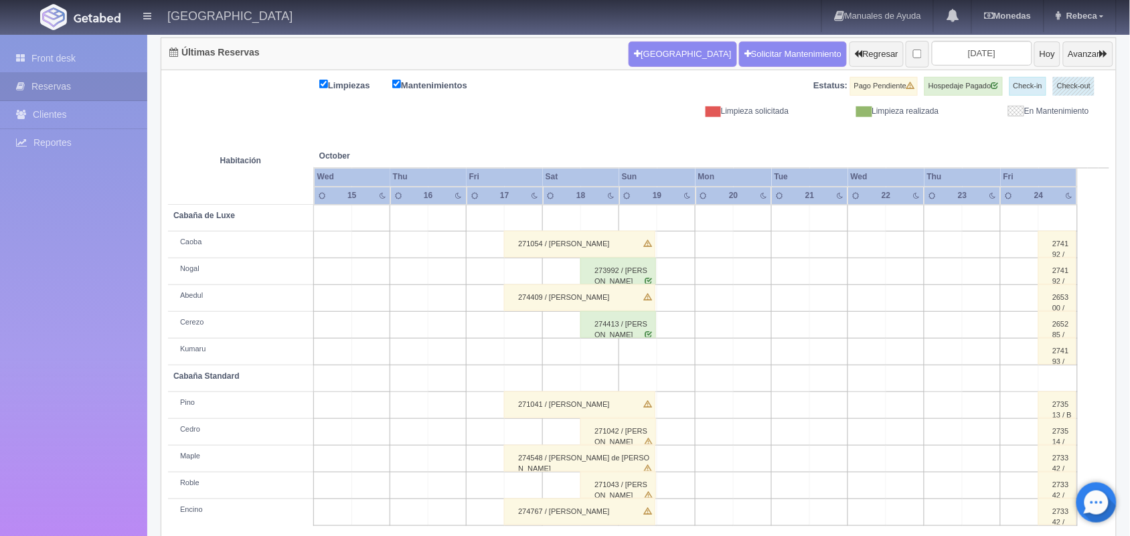
scroll to position [152, 0]
